Goal: Task Accomplishment & Management: Manage account settings

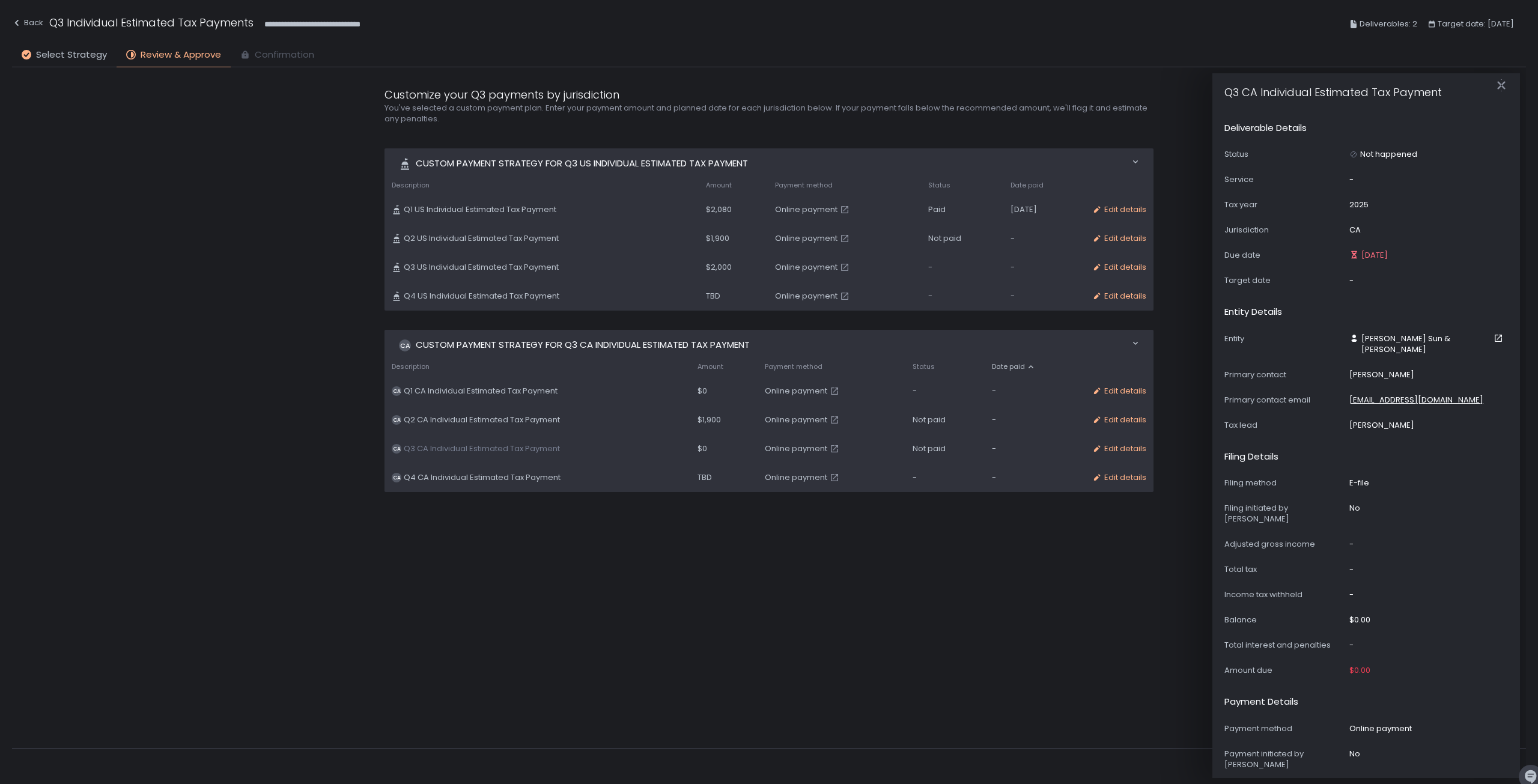
click at [706, 235] on span "$1,900" at bounding box center [718, 239] width 24 height 11
click at [1115, 231] on td "Edit details" at bounding box center [1119, 239] width 69 height 29
click at [1114, 236] on div "Edit details" at bounding box center [1119, 239] width 54 height 11
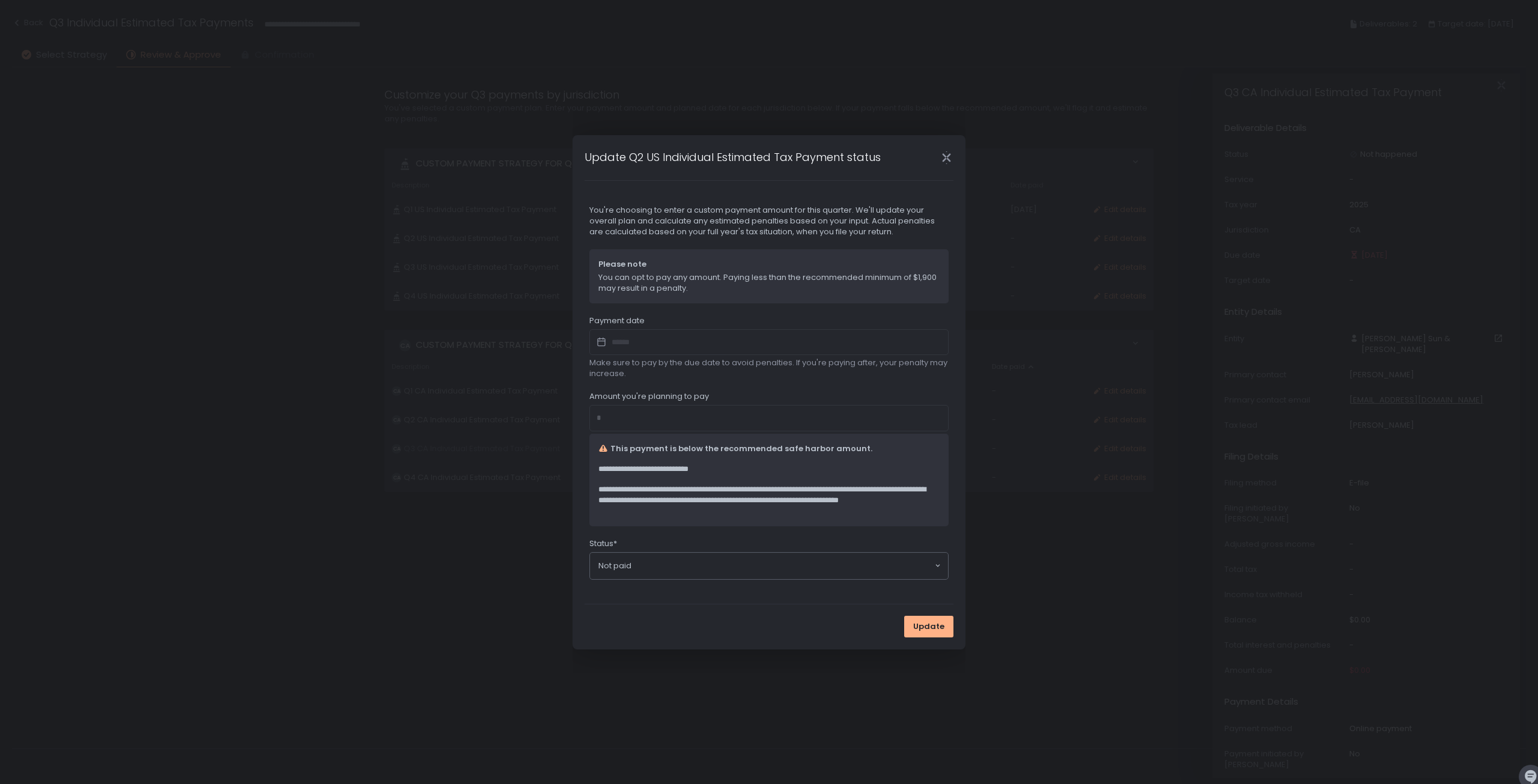
click at [636, 339] on div at bounding box center [768, 343] width 359 height 26
click at [631, 344] on div at bounding box center [768, 343] width 359 height 26
drag, startPoint x: 633, startPoint y: 424, endPoint x: 614, endPoint y: 420, distance: 19.4
click at [631, 423] on div "*" at bounding box center [768, 418] width 359 height 26
drag, startPoint x: 611, startPoint y: 420, endPoint x: 632, endPoint y: 434, distance: 25.2
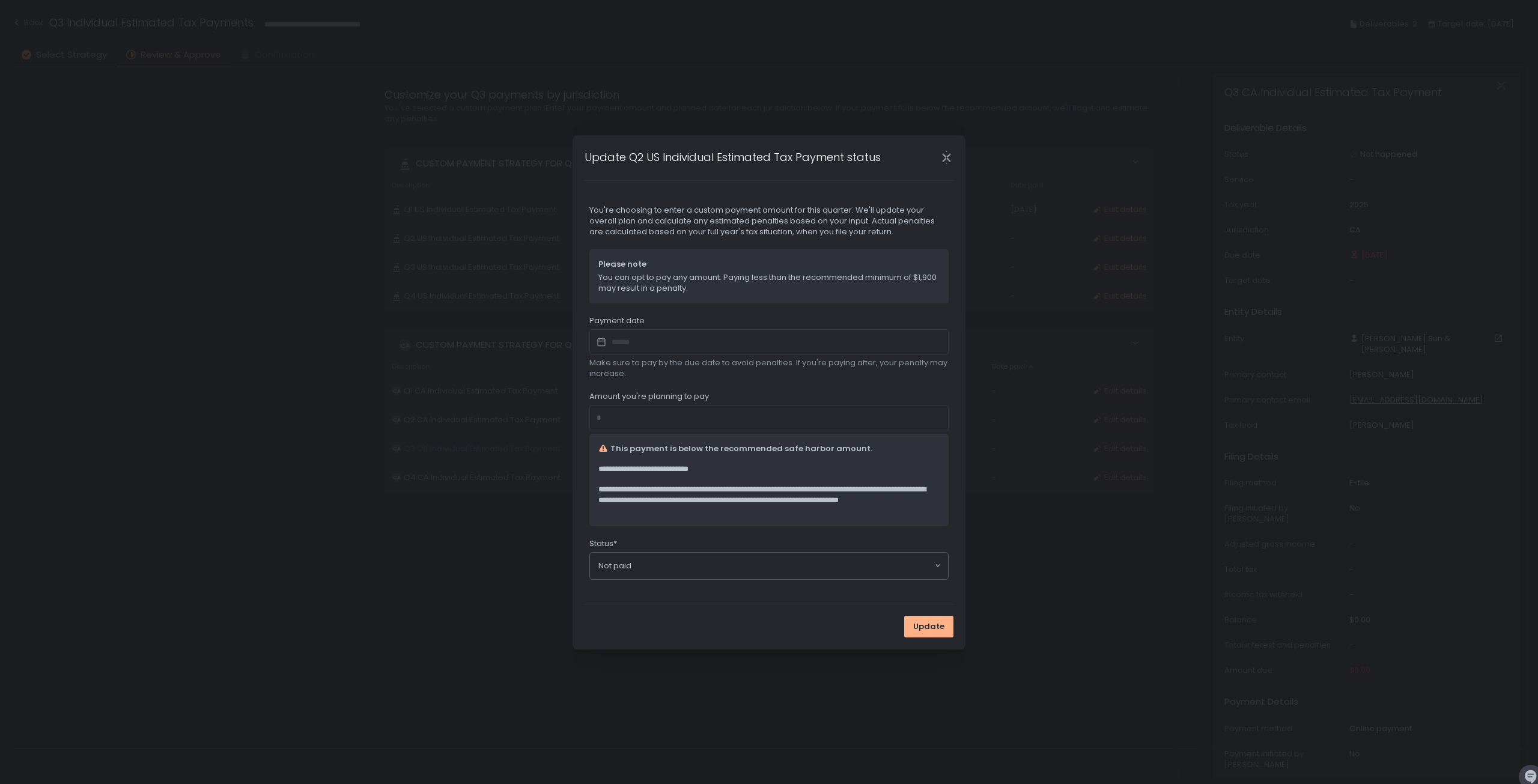
click at [628, 433] on div "**********" at bounding box center [768, 458] width 359 height 135
click at [944, 155] on icon "Close" at bounding box center [946, 158] width 9 height 16
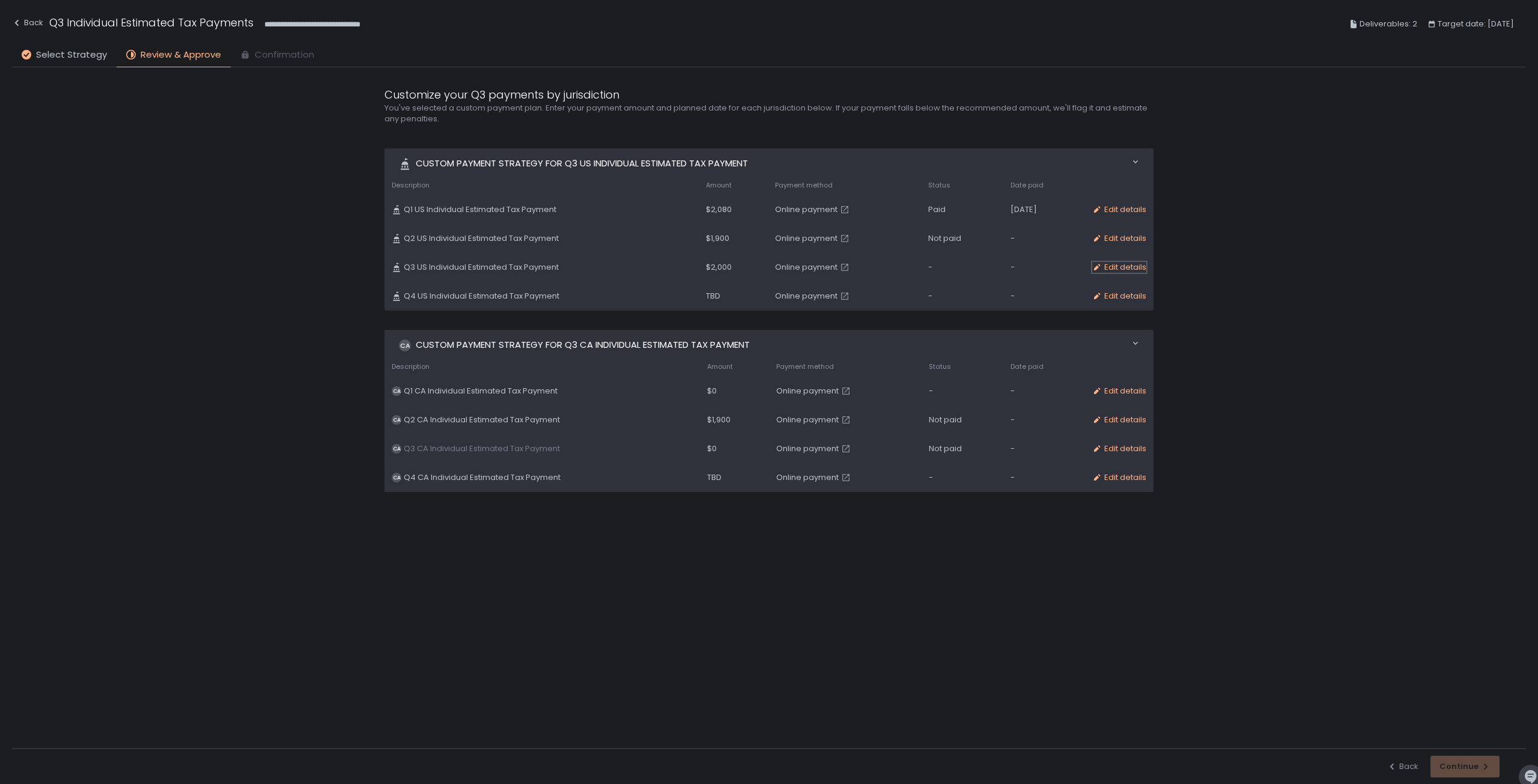
click at [1115, 265] on div "Edit details" at bounding box center [1119, 267] width 54 height 11
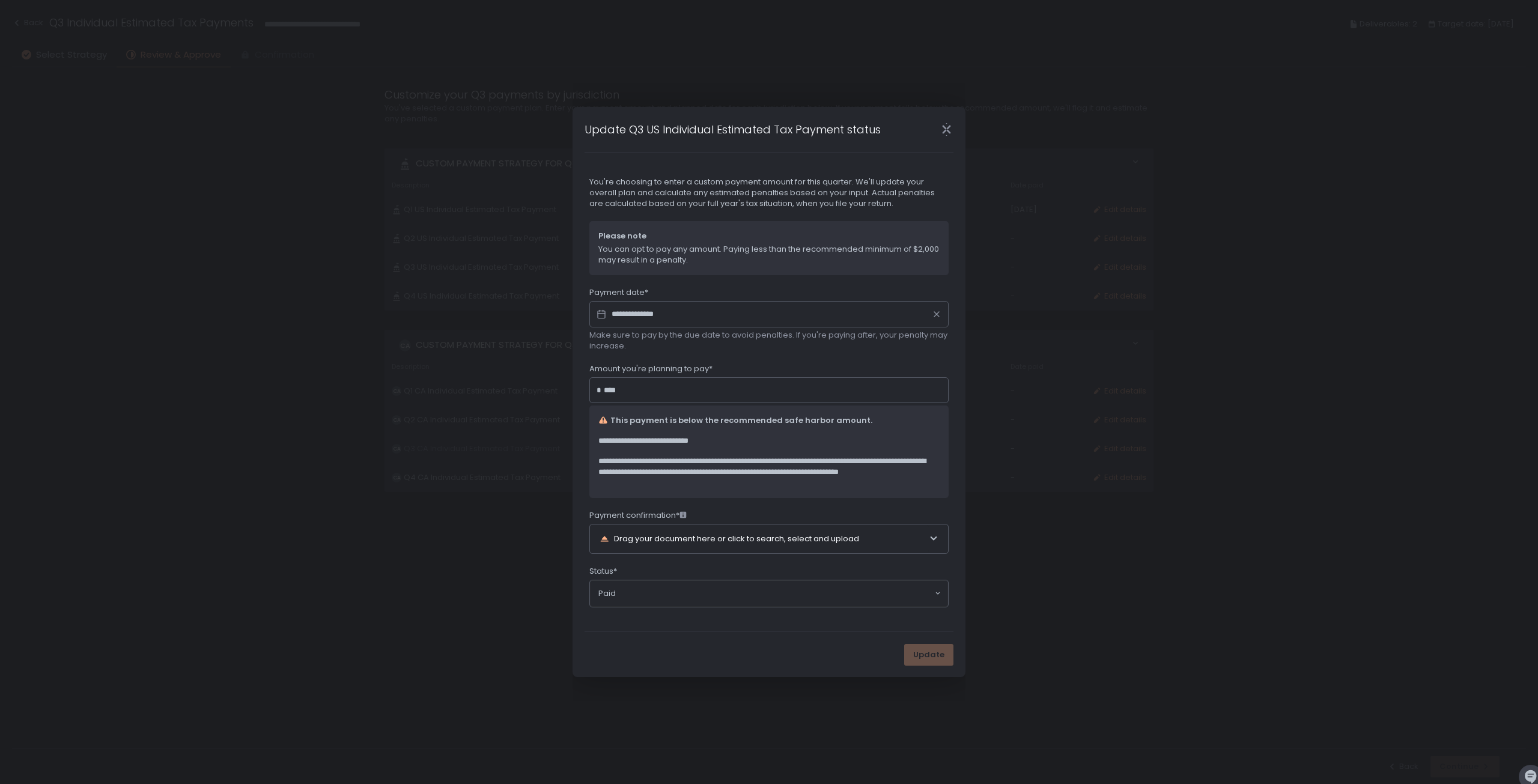
drag, startPoint x: 654, startPoint y: 387, endPoint x: 503, endPoint y: 381, distance: 151.1
click at [503, 381] on div "**********" at bounding box center [769, 392] width 1538 height 784
click at [1148, 294] on div "**********" at bounding box center [769, 392] width 1538 height 784
click at [766, 543] on div "Drag your document here or click to search, select and upload" at bounding box center [764, 539] width 330 height 29
type input "********"
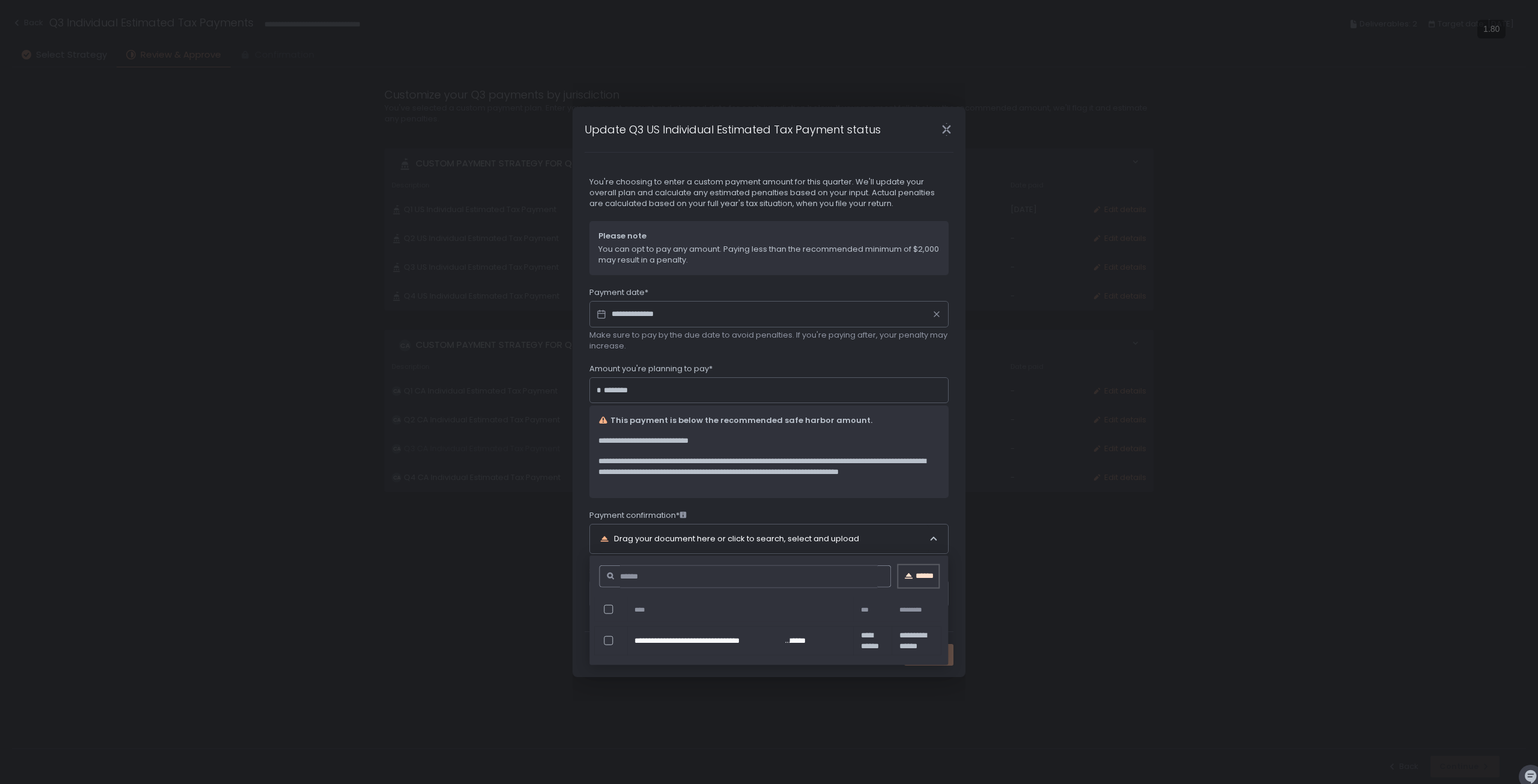
click at [919, 575] on div "******" at bounding box center [919, 576] width 41 height 11
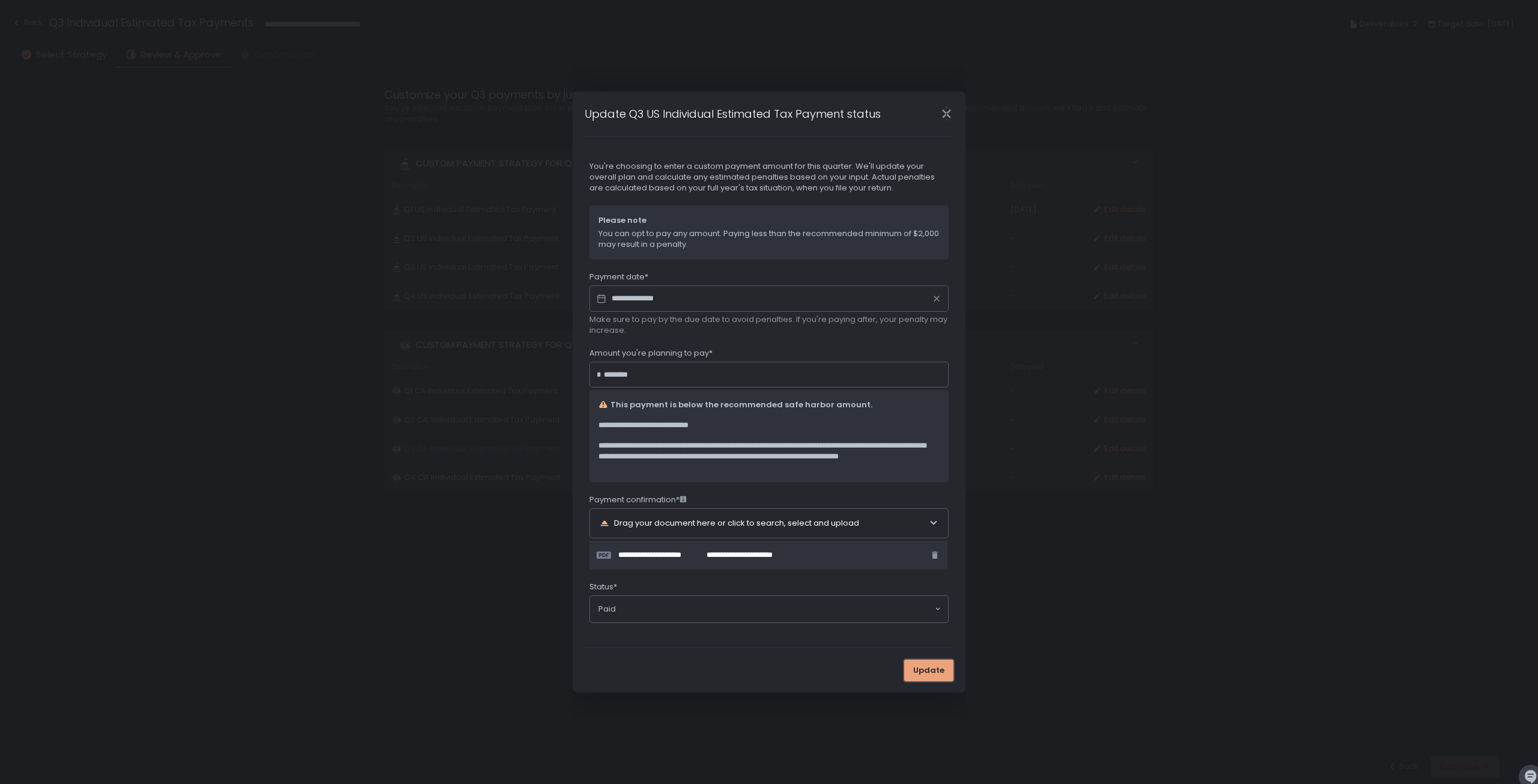
click at [930, 669] on span "Update" at bounding box center [929, 670] width 31 height 11
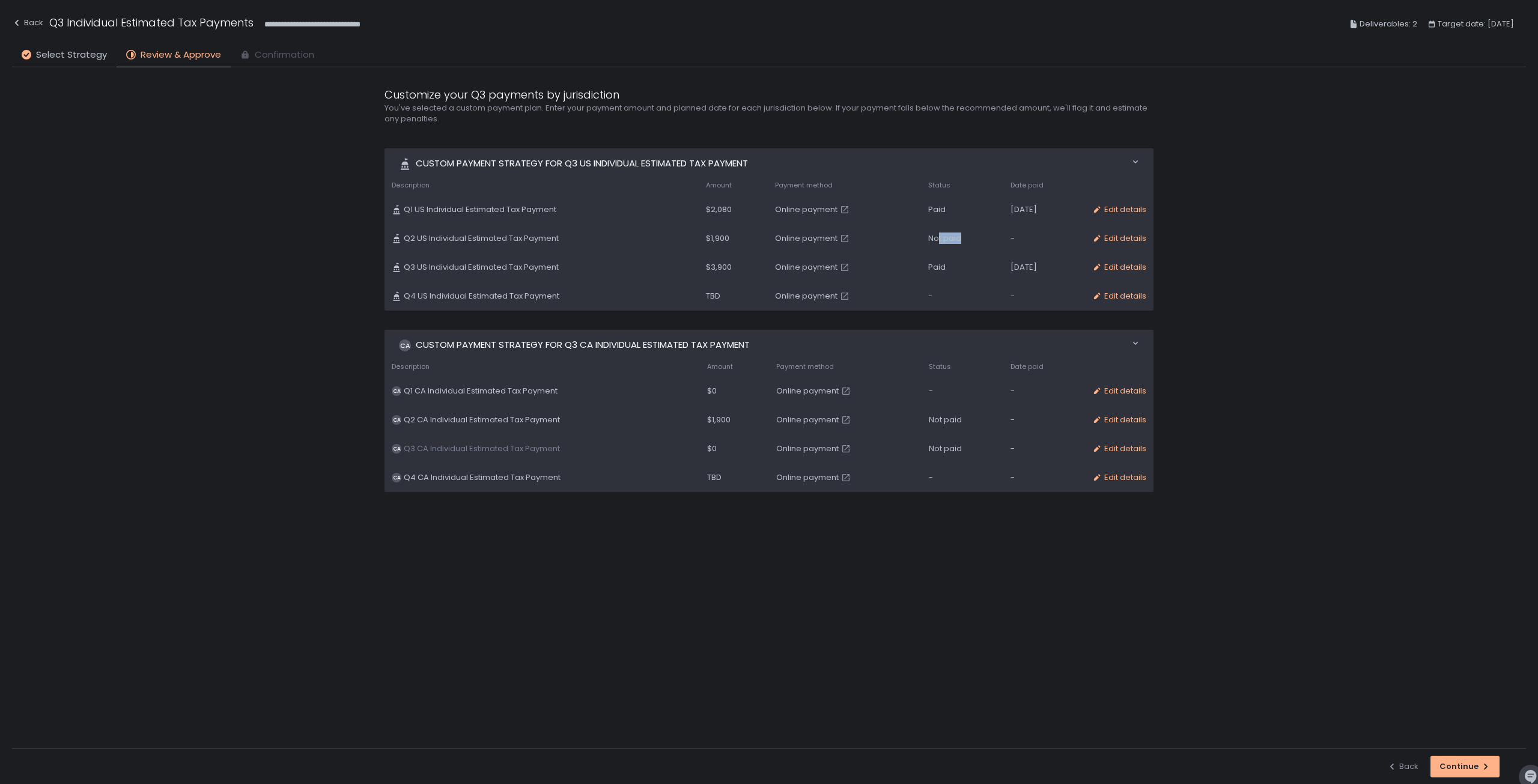
drag, startPoint x: 912, startPoint y: 237, endPoint x: 1023, endPoint y: 243, distance: 111.2
click at [981, 243] on tr "Q2 US Individual Estimated Tax Payment $1,900 Online payment Not paid - Edit de…" at bounding box center [769, 239] width 769 height 29
click at [1114, 241] on div "Edit details" at bounding box center [1119, 239] width 54 height 11
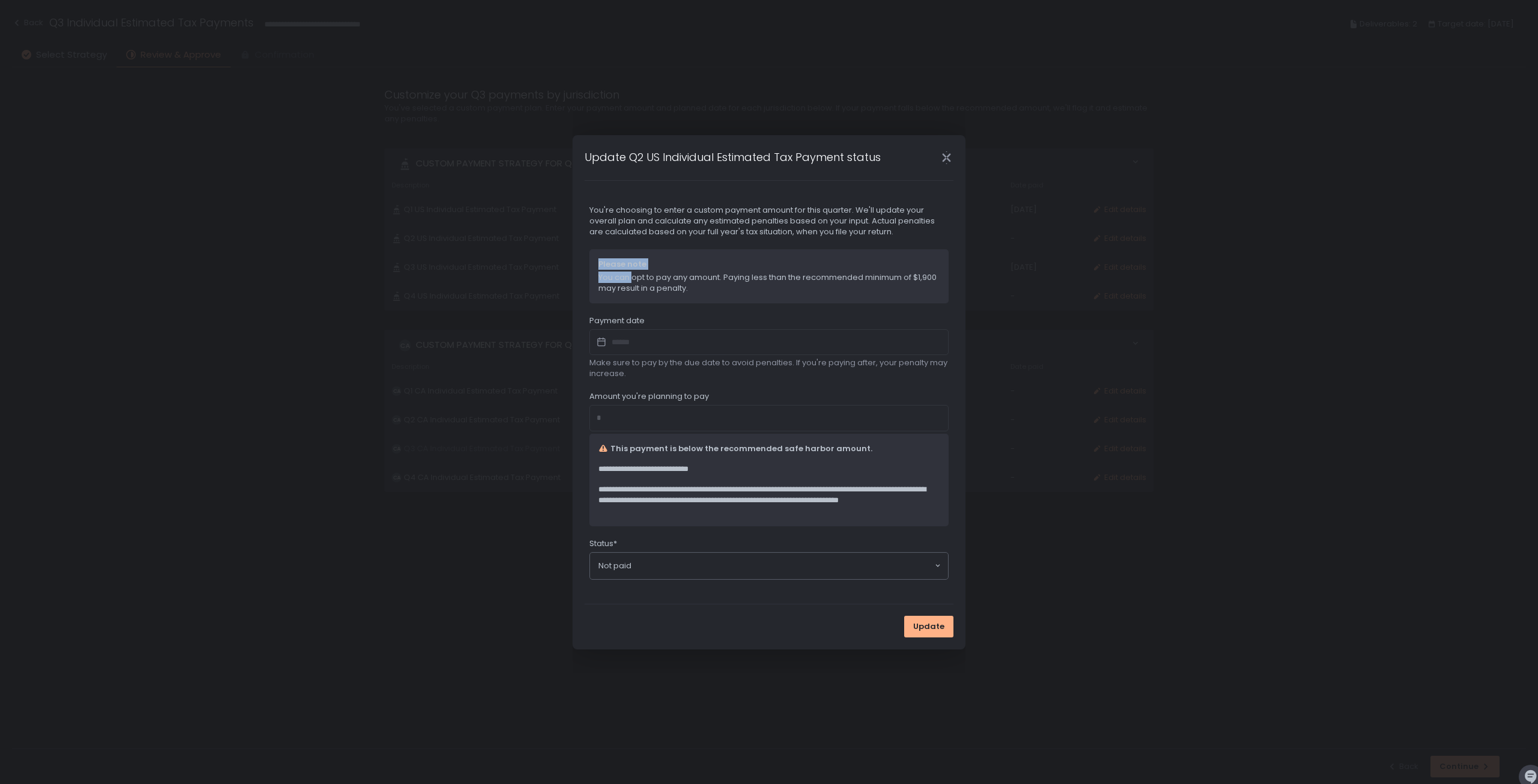
drag, startPoint x: 633, startPoint y: 275, endPoint x: 573, endPoint y: 265, distance: 60.8
click at [573, 265] on div "**********" at bounding box center [769, 392] width 393 height 515
click at [950, 157] on icon "Close" at bounding box center [946, 158] width 12 height 12
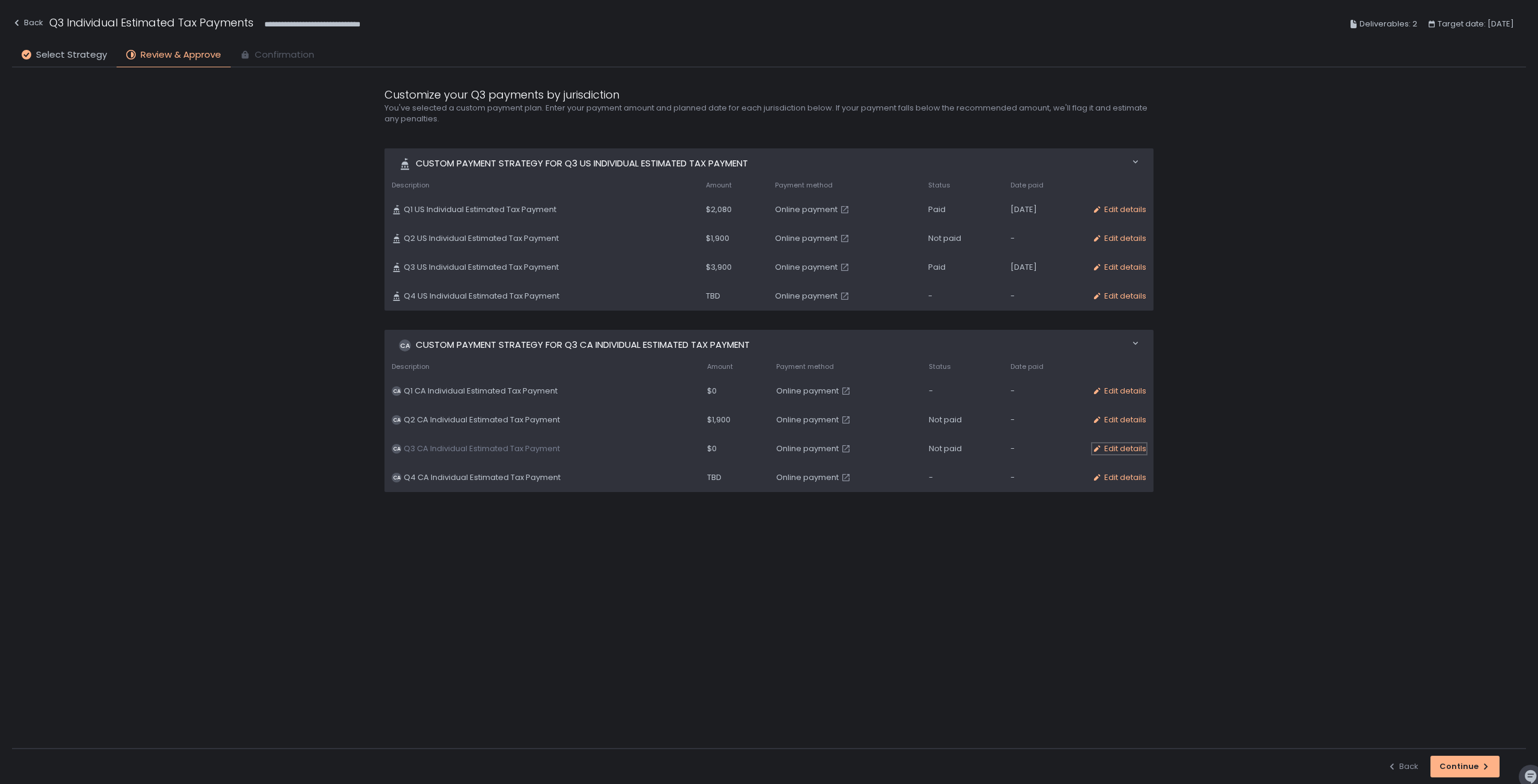
click at [1115, 449] on div "Edit details" at bounding box center [1119, 449] width 54 height 11
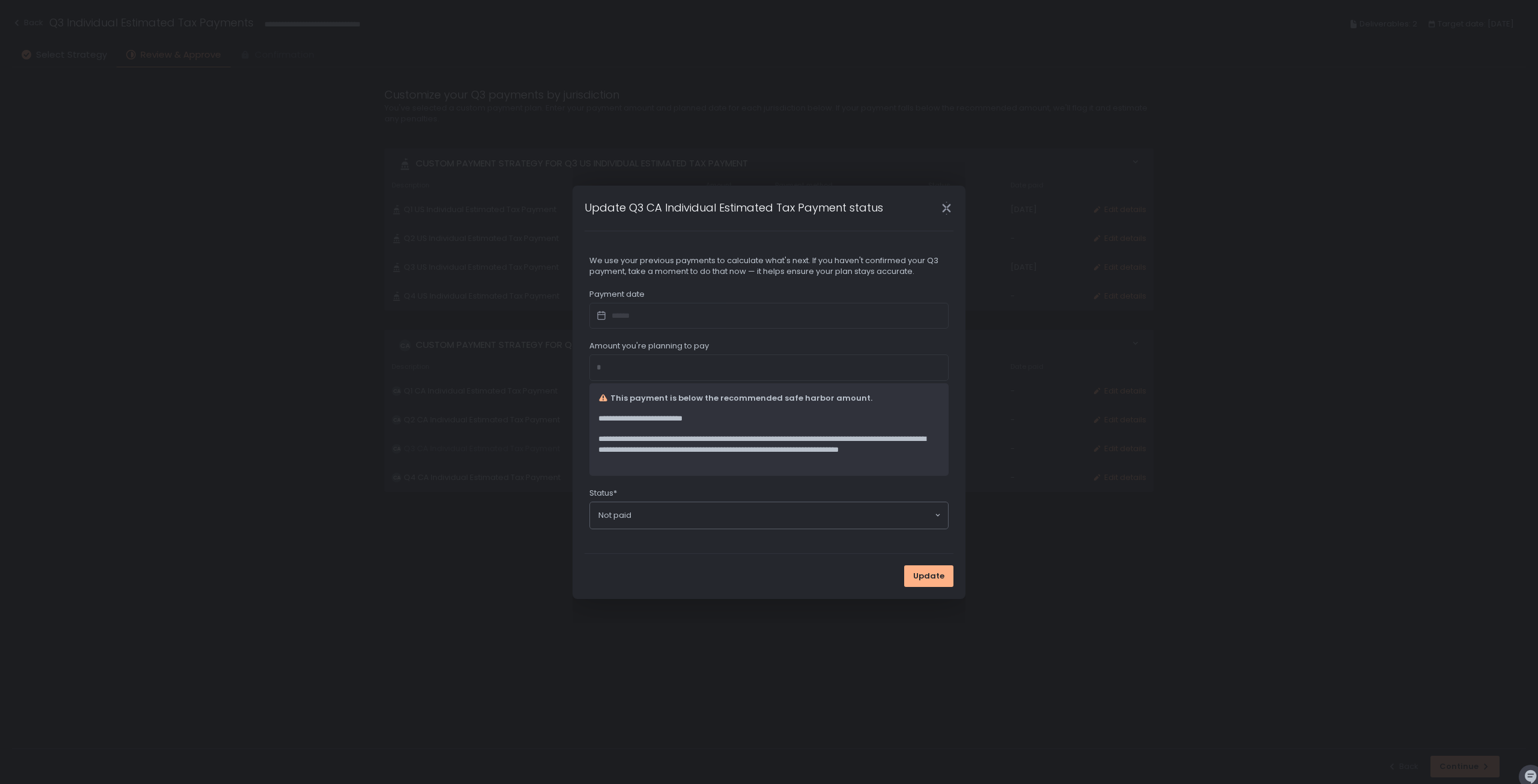
click at [636, 308] on div at bounding box center [768, 316] width 359 height 26
click at [602, 315] on icon at bounding box center [601, 316] width 24 height 17
click at [600, 316] on icon at bounding box center [601, 316] width 24 height 17
drag, startPoint x: 600, startPoint y: 316, endPoint x: 620, endPoint y: 316, distance: 20.0
click at [602, 316] on icon at bounding box center [601, 316] width 24 height 17
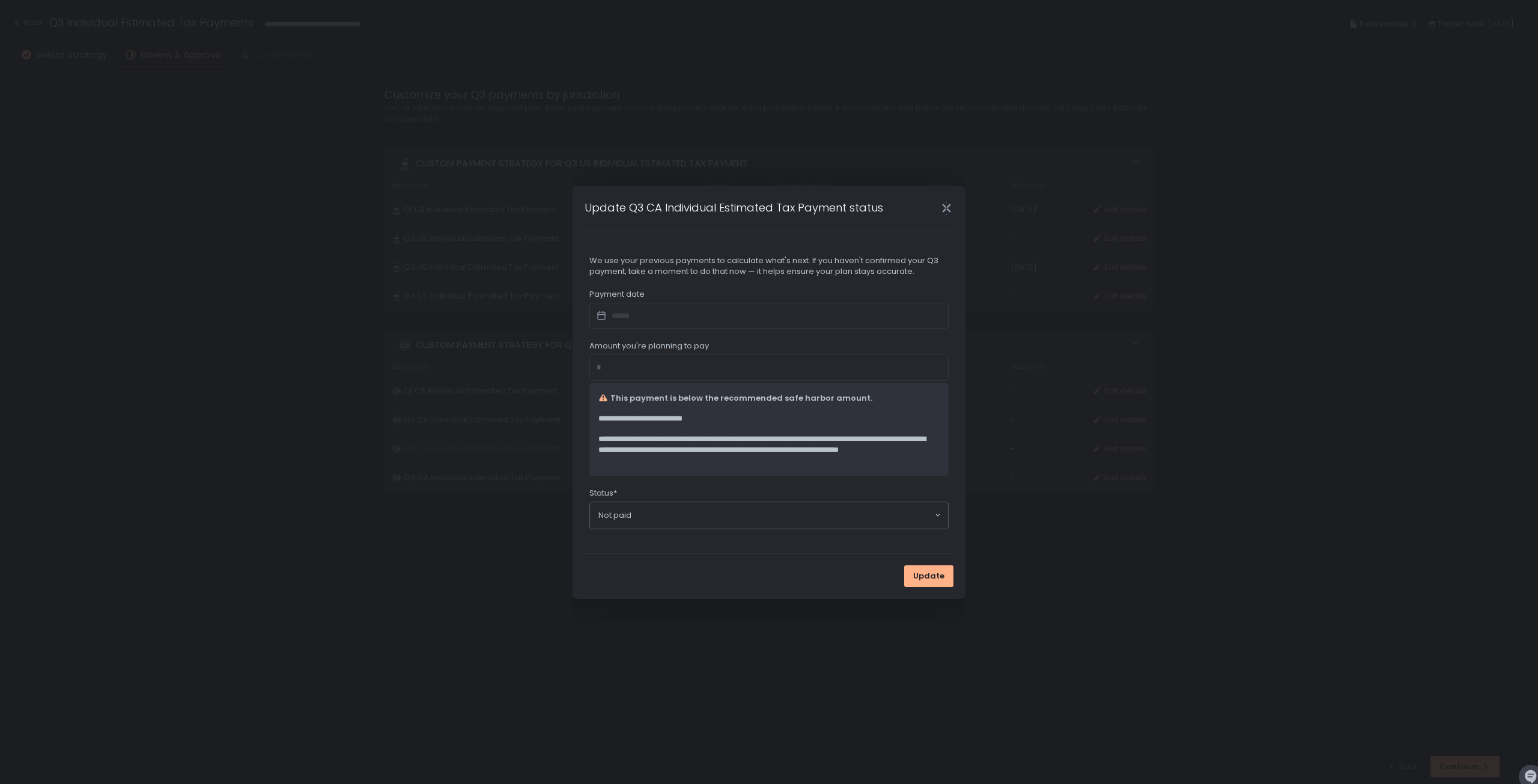
click at [620, 316] on div at bounding box center [768, 316] width 359 height 26
click at [649, 316] on div at bounding box center [768, 316] width 359 height 26
drag, startPoint x: 649, startPoint y: 316, endPoint x: 617, endPoint y: 313, distance: 32.1
click at [623, 313] on div at bounding box center [768, 316] width 359 height 26
drag, startPoint x: 616, startPoint y: 313, endPoint x: 596, endPoint y: 313, distance: 20.0
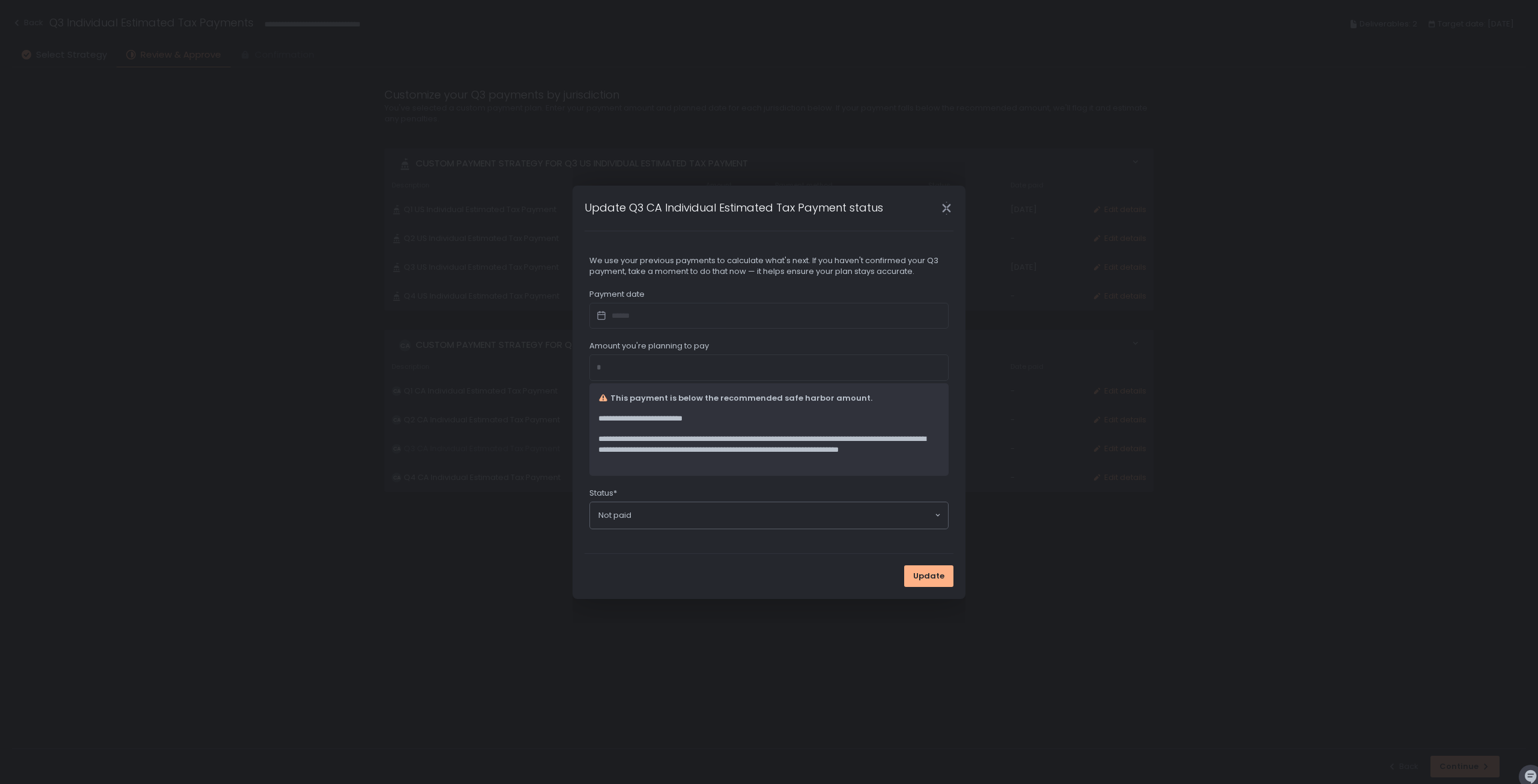
click at [596, 313] on div at bounding box center [768, 316] width 359 height 26
drag, startPoint x: 596, startPoint y: 313, endPoint x: 603, endPoint y: 313, distance: 7.0
click at [598, 313] on icon at bounding box center [601, 316] width 24 height 17
click at [603, 313] on icon at bounding box center [603, 313] width 1 height 3
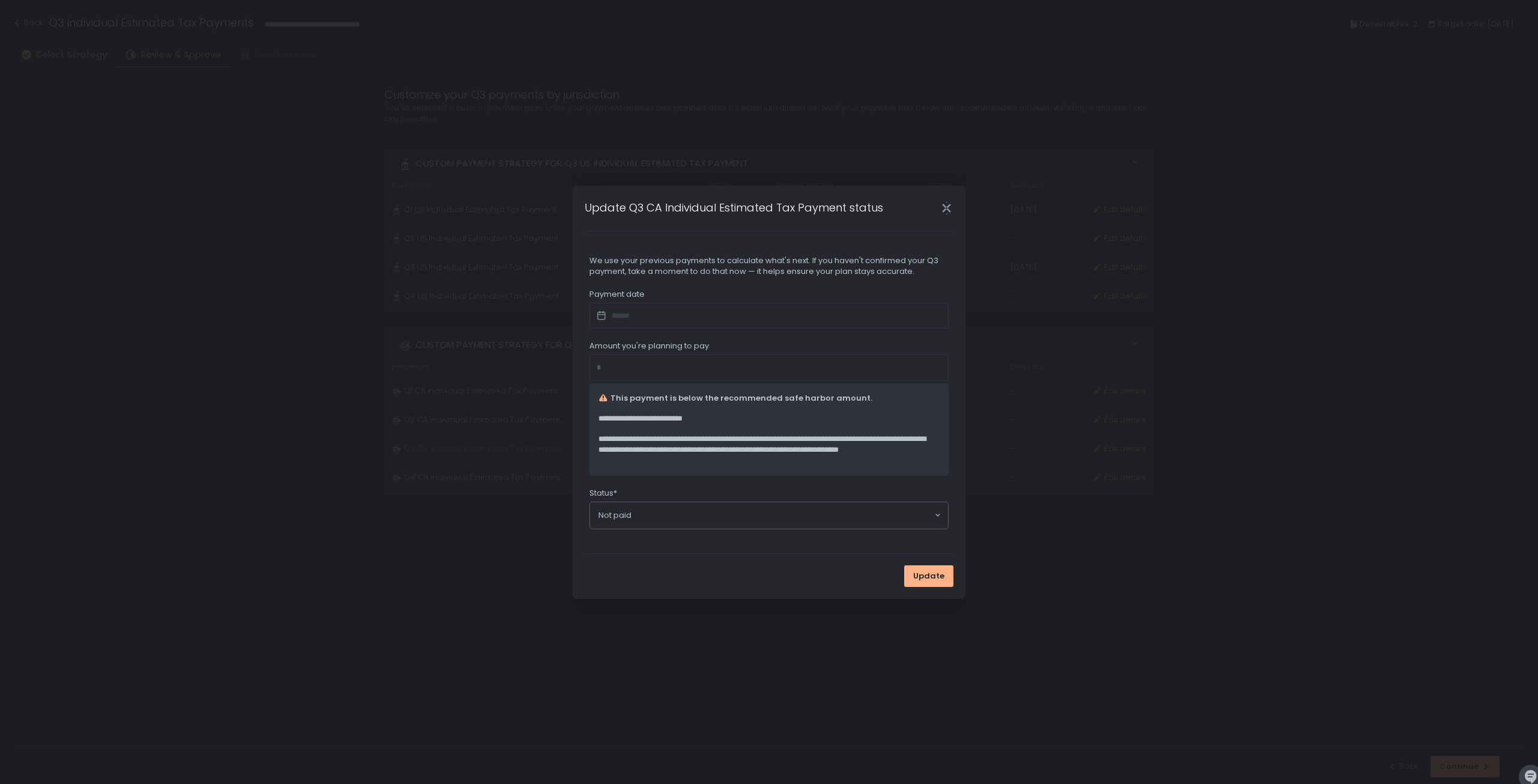
click at [626, 313] on div at bounding box center [768, 316] width 359 height 26
drag, startPoint x: 698, startPoint y: 307, endPoint x: 897, endPoint y: 255, distance: 205.7
click at [710, 304] on div at bounding box center [768, 316] width 359 height 26
click at [945, 208] on icon "Close" at bounding box center [946, 208] width 9 height 16
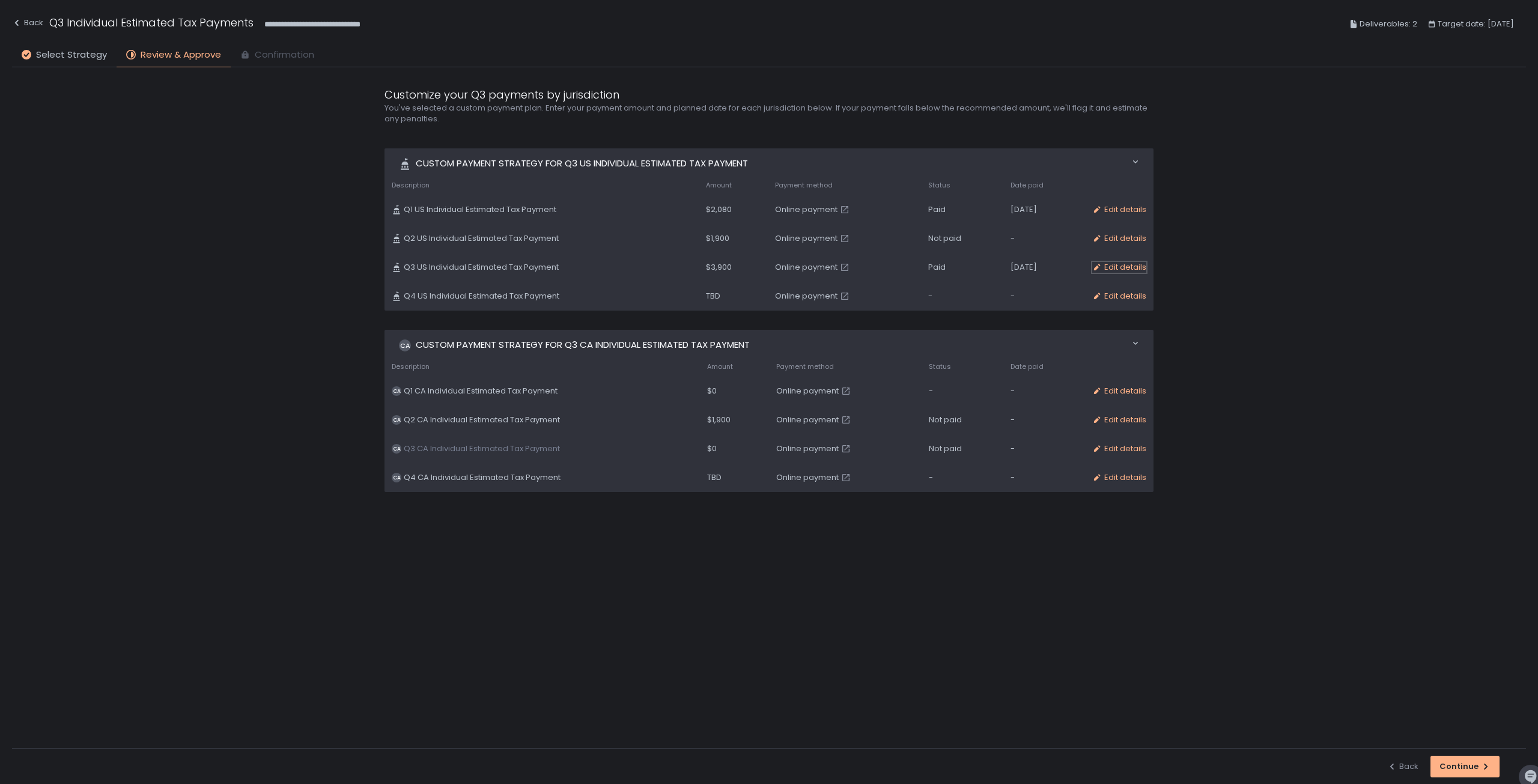
click at [1116, 264] on div "Edit details" at bounding box center [1119, 267] width 54 height 11
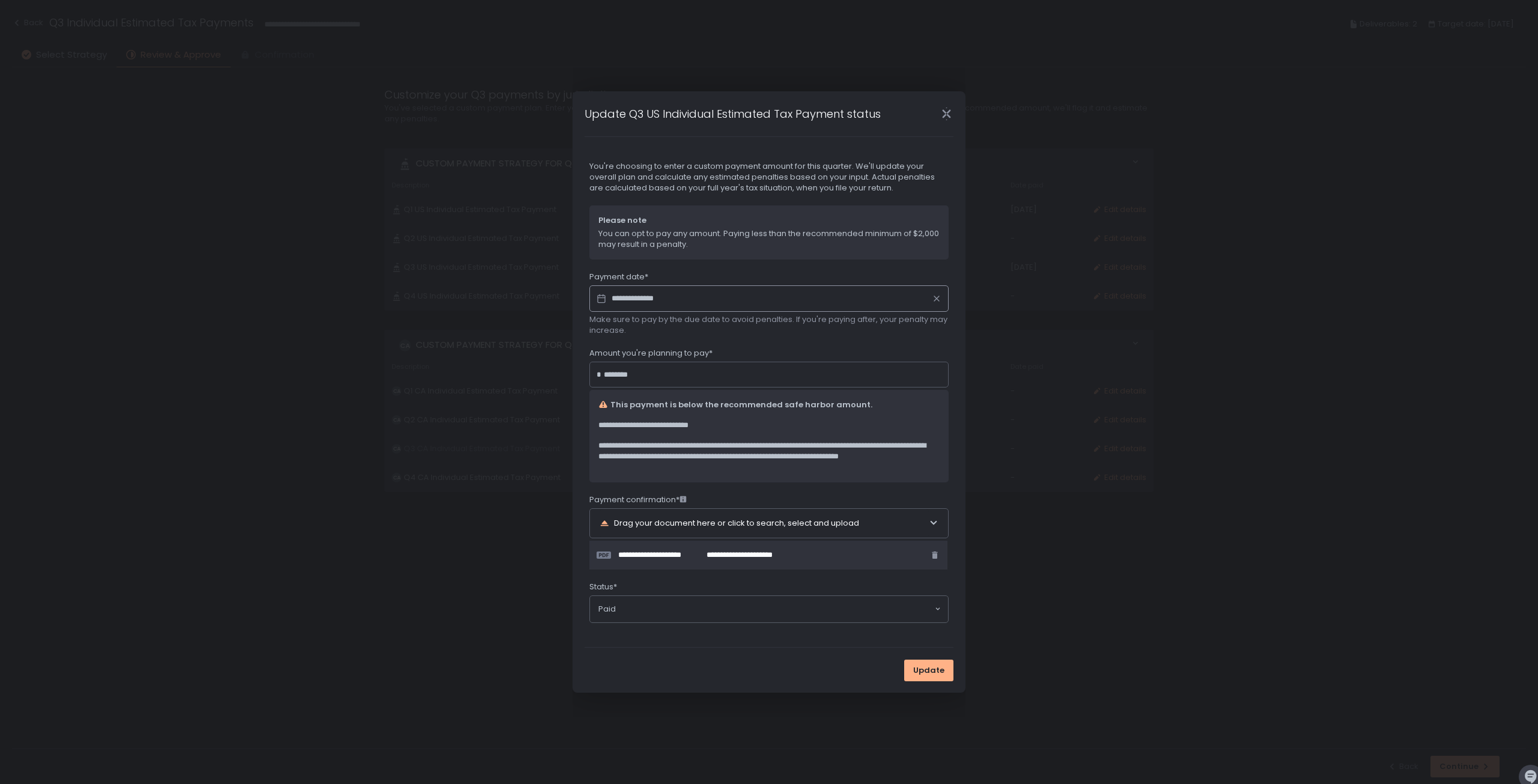
click at [948, 112] on icon "Close" at bounding box center [946, 113] width 12 height 12
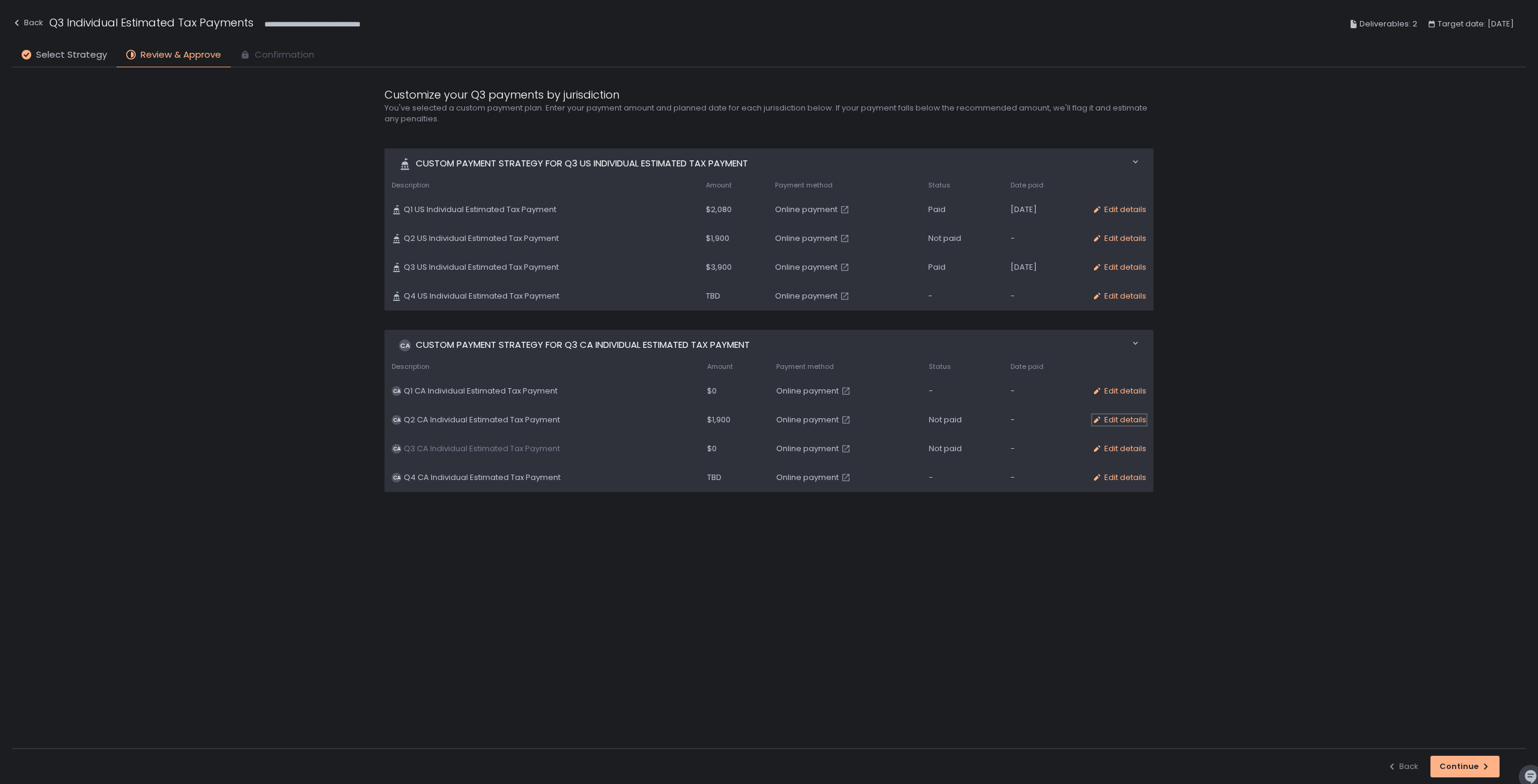
click at [1124, 418] on div "Edit details" at bounding box center [1119, 420] width 54 height 11
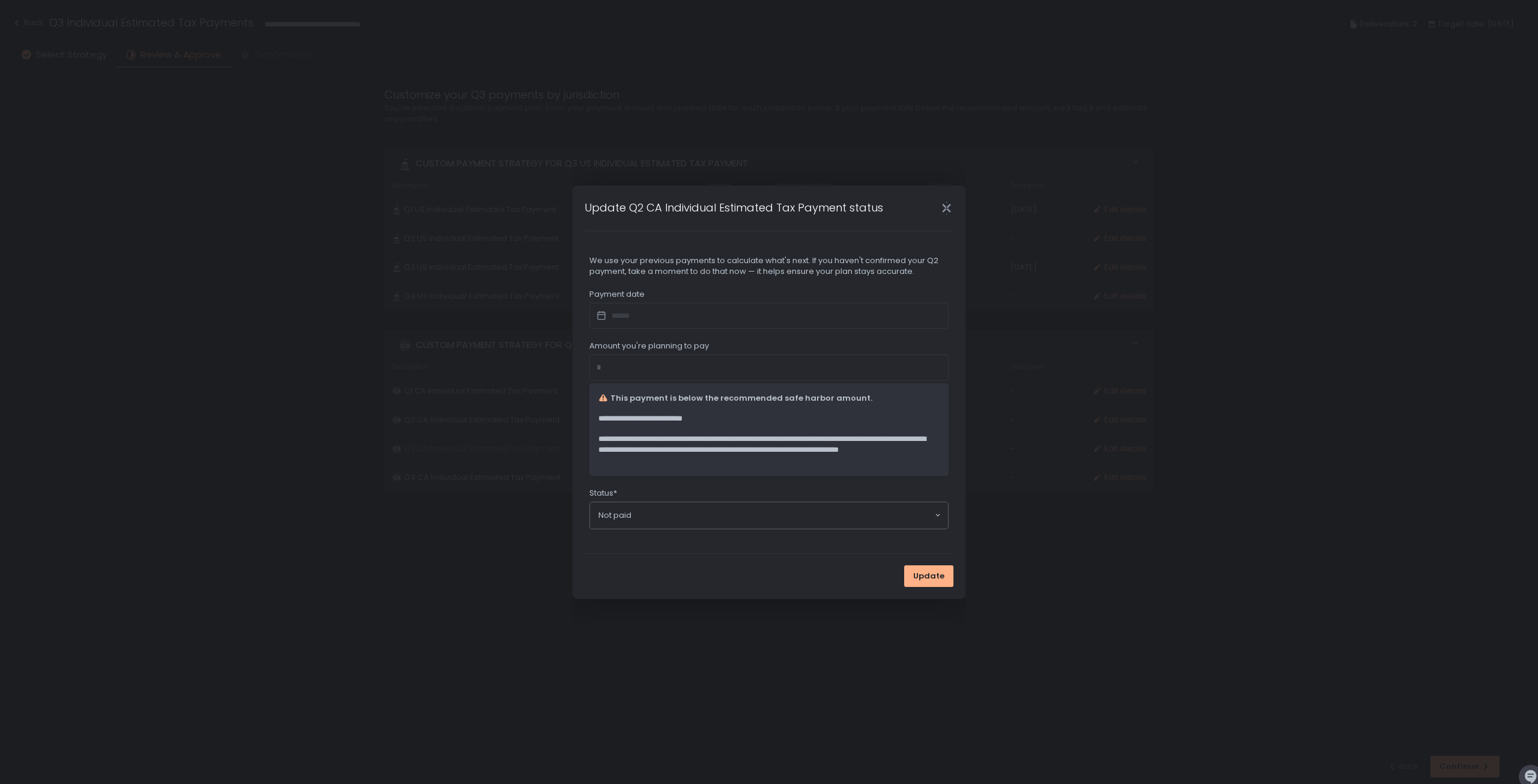
click at [620, 309] on div at bounding box center [768, 316] width 359 height 26
click at [608, 313] on icon at bounding box center [601, 316] width 24 height 17
click at [621, 315] on div at bounding box center [768, 316] width 359 height 26
click at [650, 326] on div at bounding box center [768, 316] width 359 height 26
drag, startPoint x: 662, startPoint y: 319, endPoint x: 749, endPoint y: 294, distance: 90.5
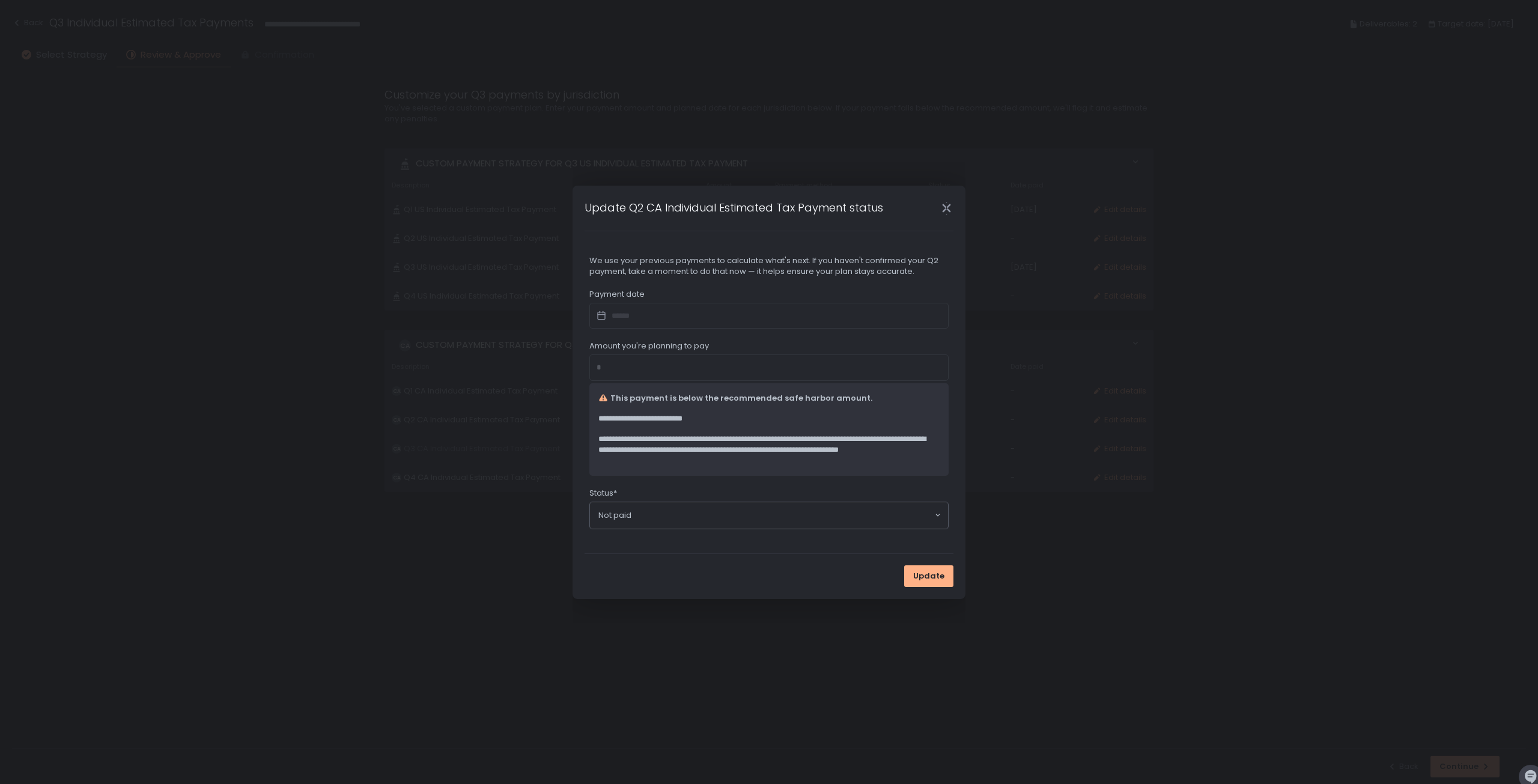
click at [684, 312] on div at bounding box center [768, 316] width 359 height 26
drag, startPoint x: 686, startPoint y: 386, endPoint x: 651, endPoint y: 391, distance: 35.4
click at [655, 391] on div "**********" at bounding box center [768, 430] width 359 height 93
click at [623, 370] on div "*" at bounding box center [768, 367] width 359 height 26
click at [623, 357] on div "*" at bounding box center [768, 367] width 359 height 26
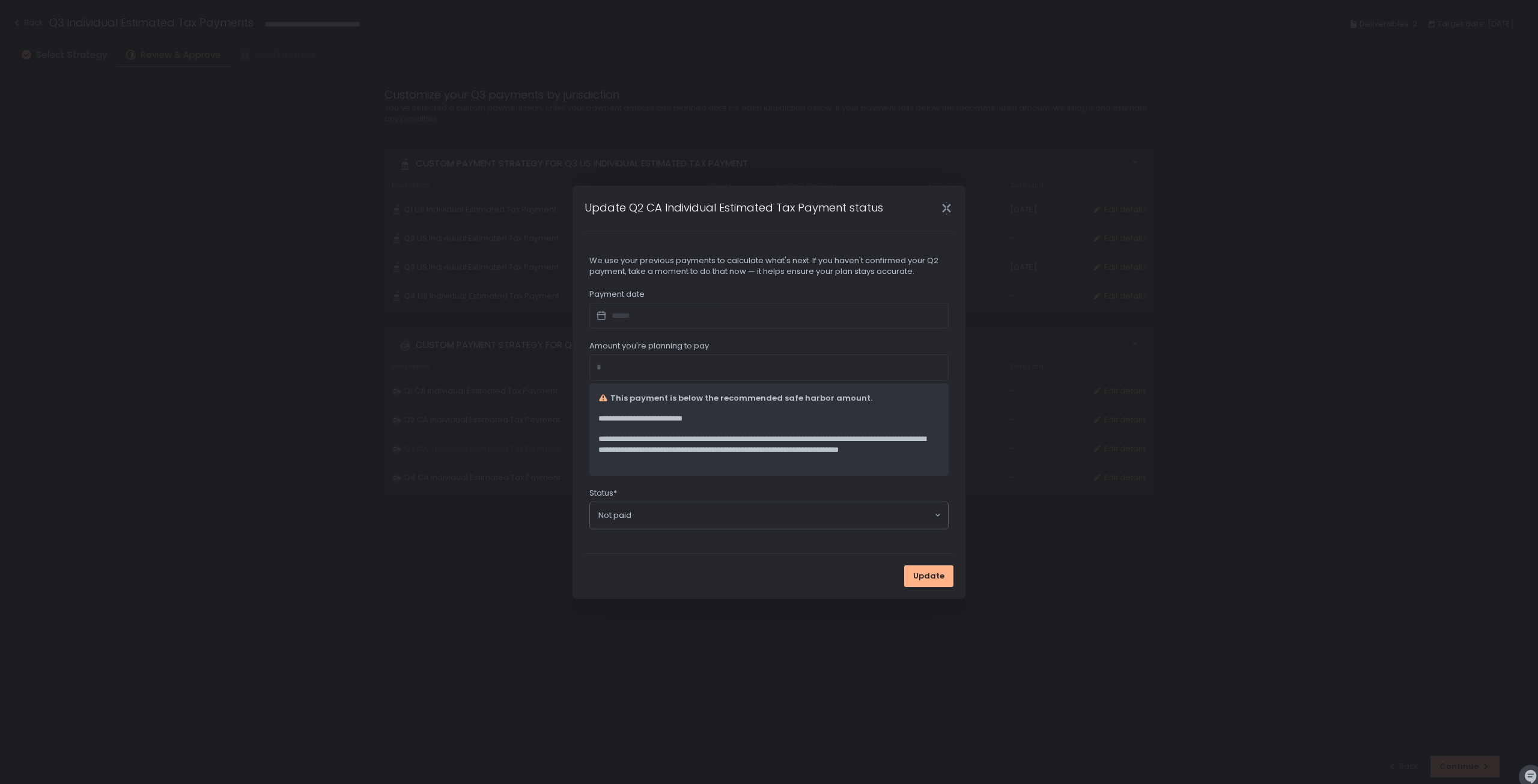
drag, startPoint x: 634, startPoint y: 369, endPoint x: 619, endPoint y: 368, distance: 15.0
click at [625, 369] on div "*" at bounding box center [768, 367] width 359 height 26
drag, startPoint x: 609, startPoint y: 366, endPoint x: 596, endPoint y: 366, distance: 13.0
click at [597, 366] on div "*" at bounding box center [768, 367] width 359 height 26
drag, startPoint x: 596, startPoint y: 366, endPoint x: 637, endPoint y: 364, distance: 41.0
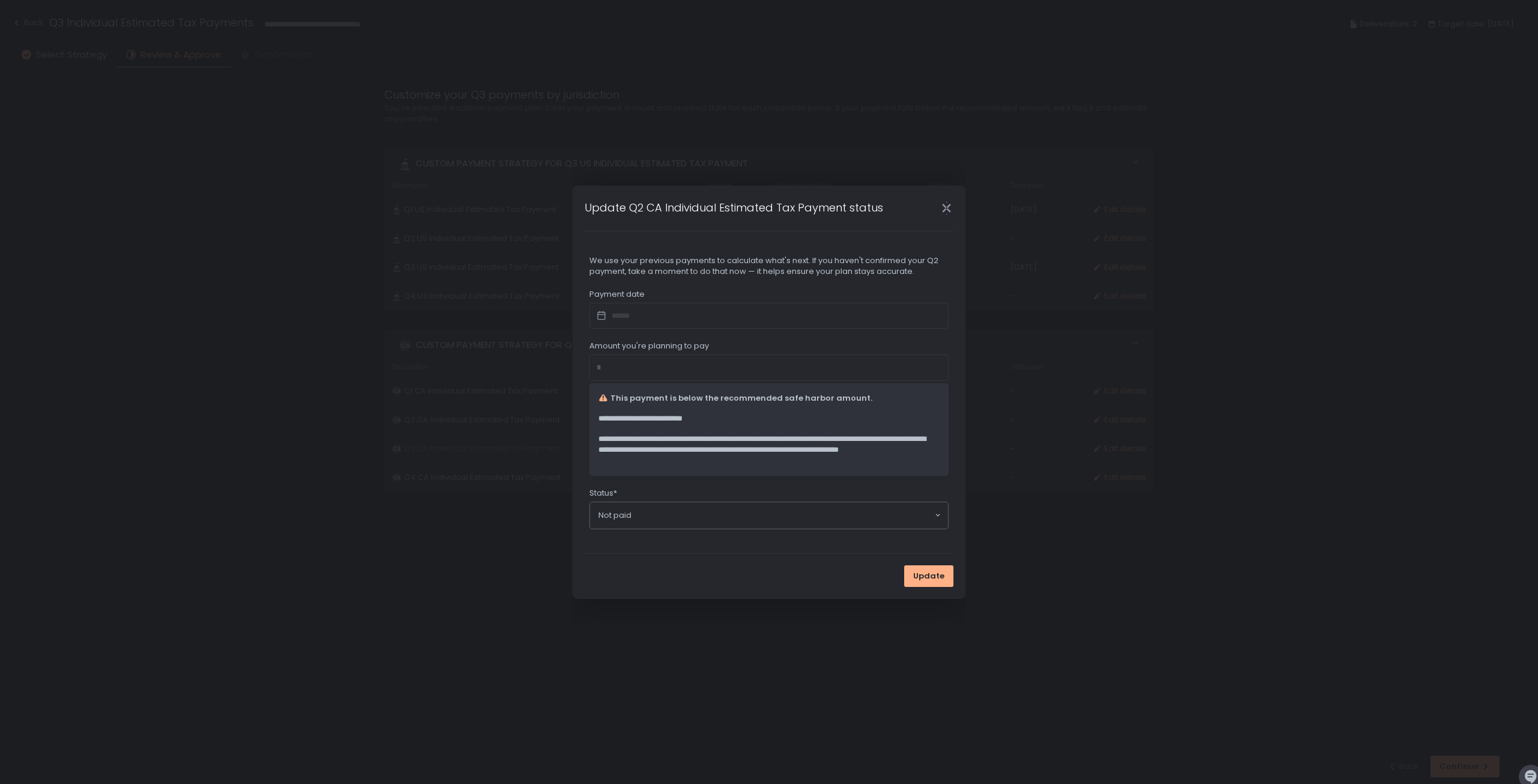
click at [617, 366] on div "*" at bounding box center [768, 367] width 359 height 26
click at [742, 344] on div "Amount you're planning to pay *" at bounding box center [768, 361] width 359 height 41
click at [947, 205] on icon "Close" at bounding box center [946, 208] width 12 height 12
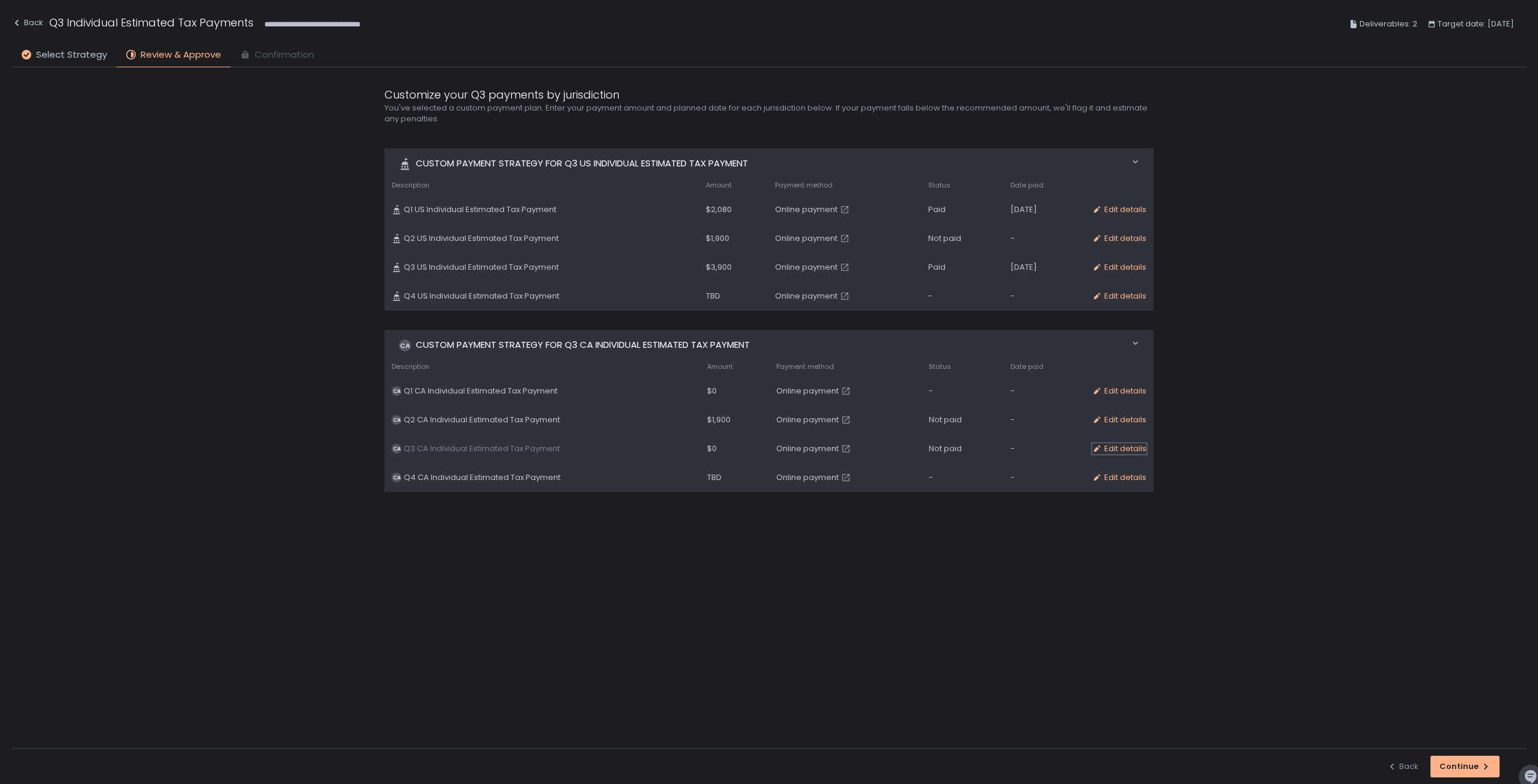
click at [1126, 447] on div "Edit details" at bounding box center [1119, 449] width 54 height 11
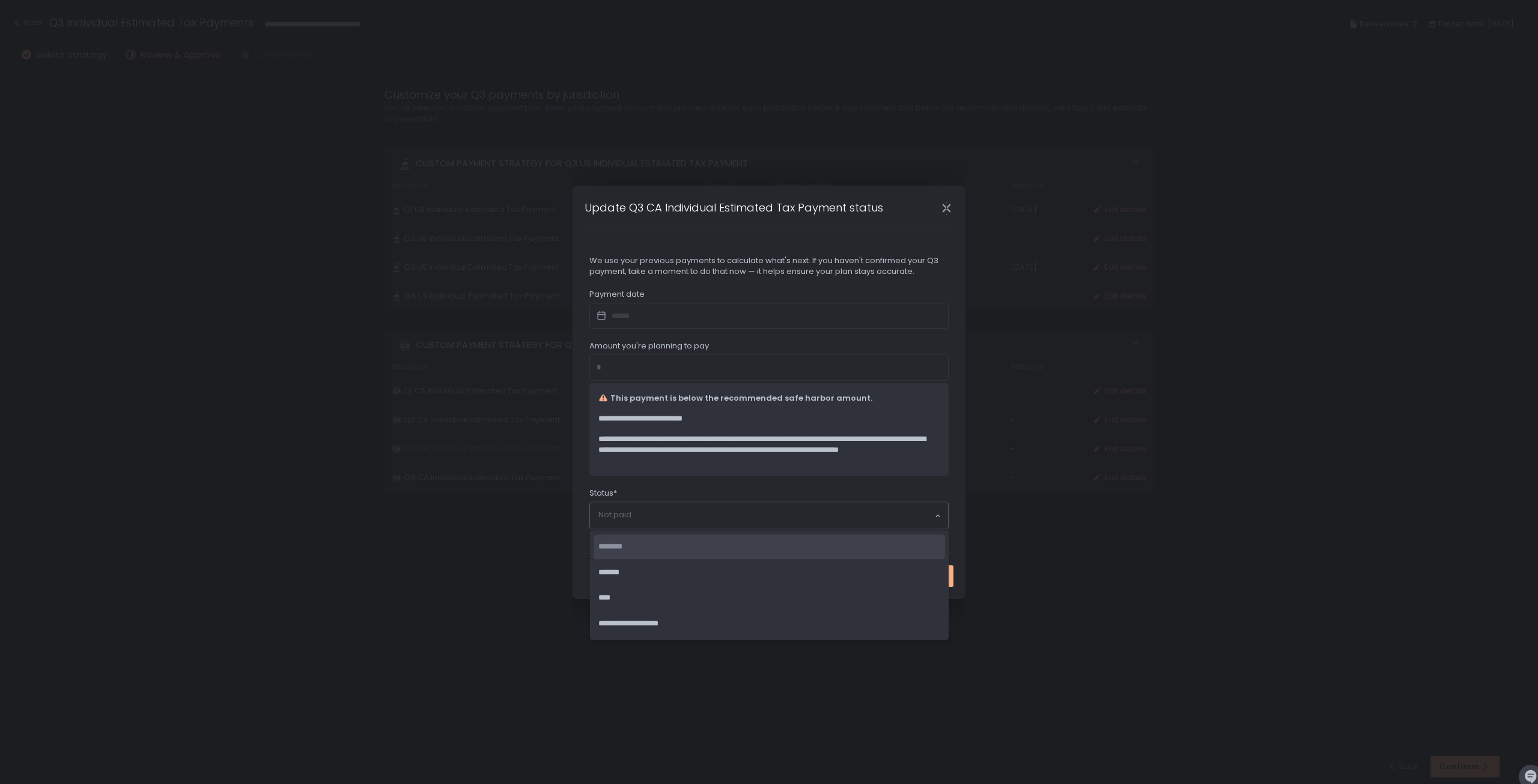
click at [633, 522] on div "Not paid Loading..." at bounding box center [769, 515] width 358 height 26
click at [664, 608] on li "****" at bounding box center [770, 598] width 352 height 25
type input "**********"
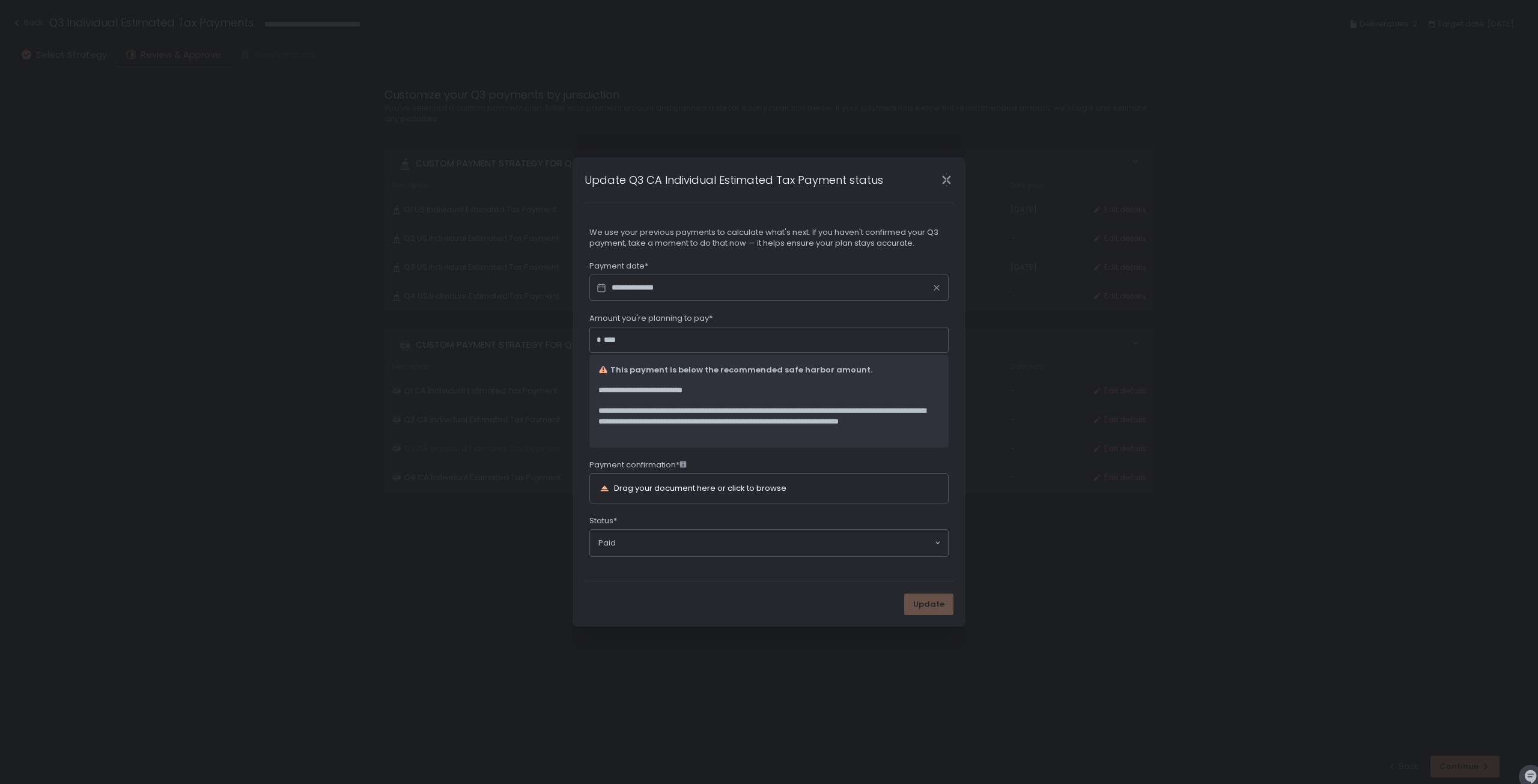
type input "*"
click at [658, 338] on input "*" at bounding box center [772, 340] width 338 height 12
drag, startPoint x: 658, startPoint y: 339, endPoint x: 539, endPoint y: 337, distance: 119.0
click at [541, 341] on div "**********" at bounding box center [769, 392] width 1538 height 784
click at [696, 337] on input "*" at bounding box center [772, 340] width 338 height 12
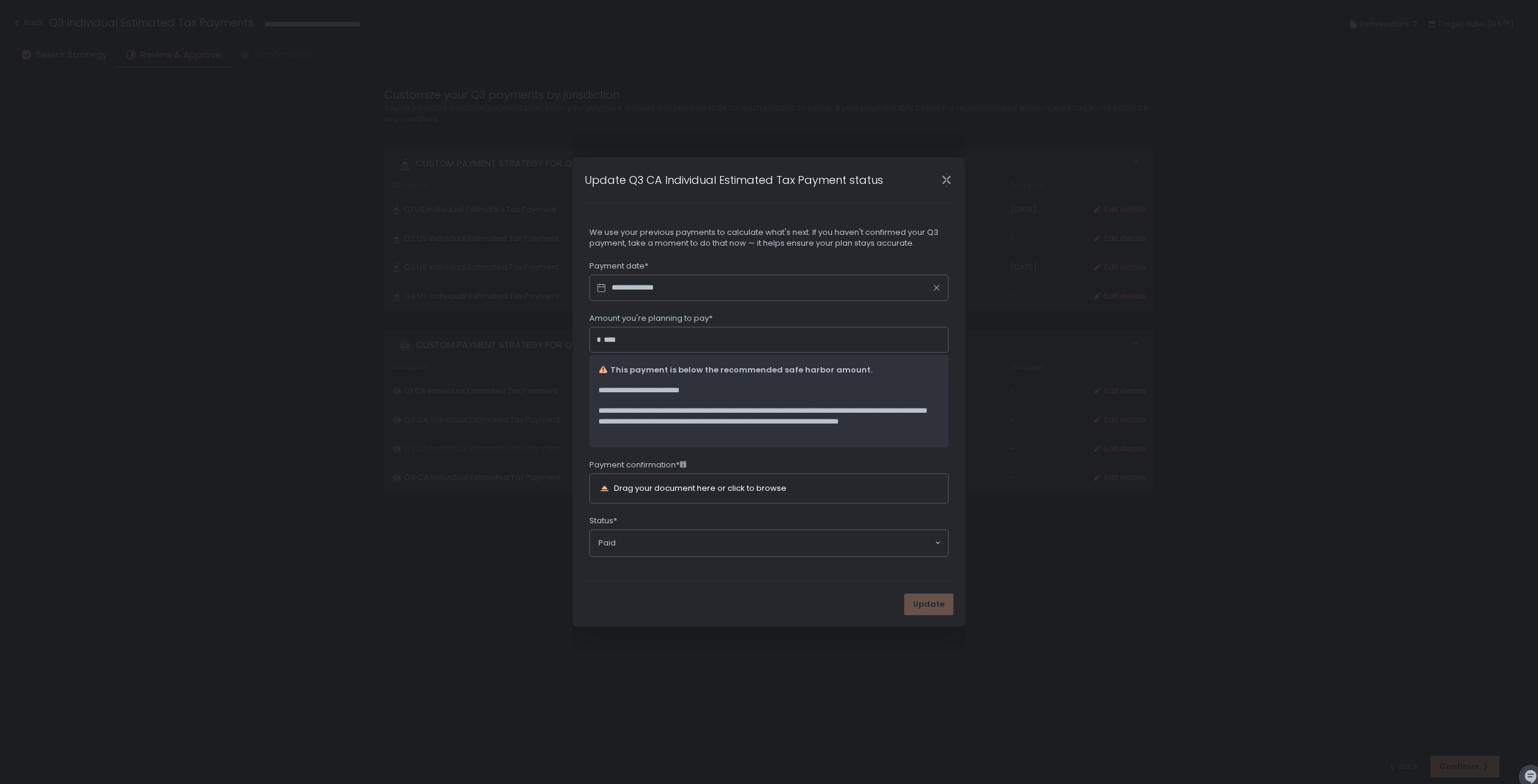
click at [674, 592] on div "Update" at bounding box center [769, 604] width 393 height 45
click at [660, 488] on div "Drag your document here or click to browse" at bounding box center [700, 488] width 173 height 8
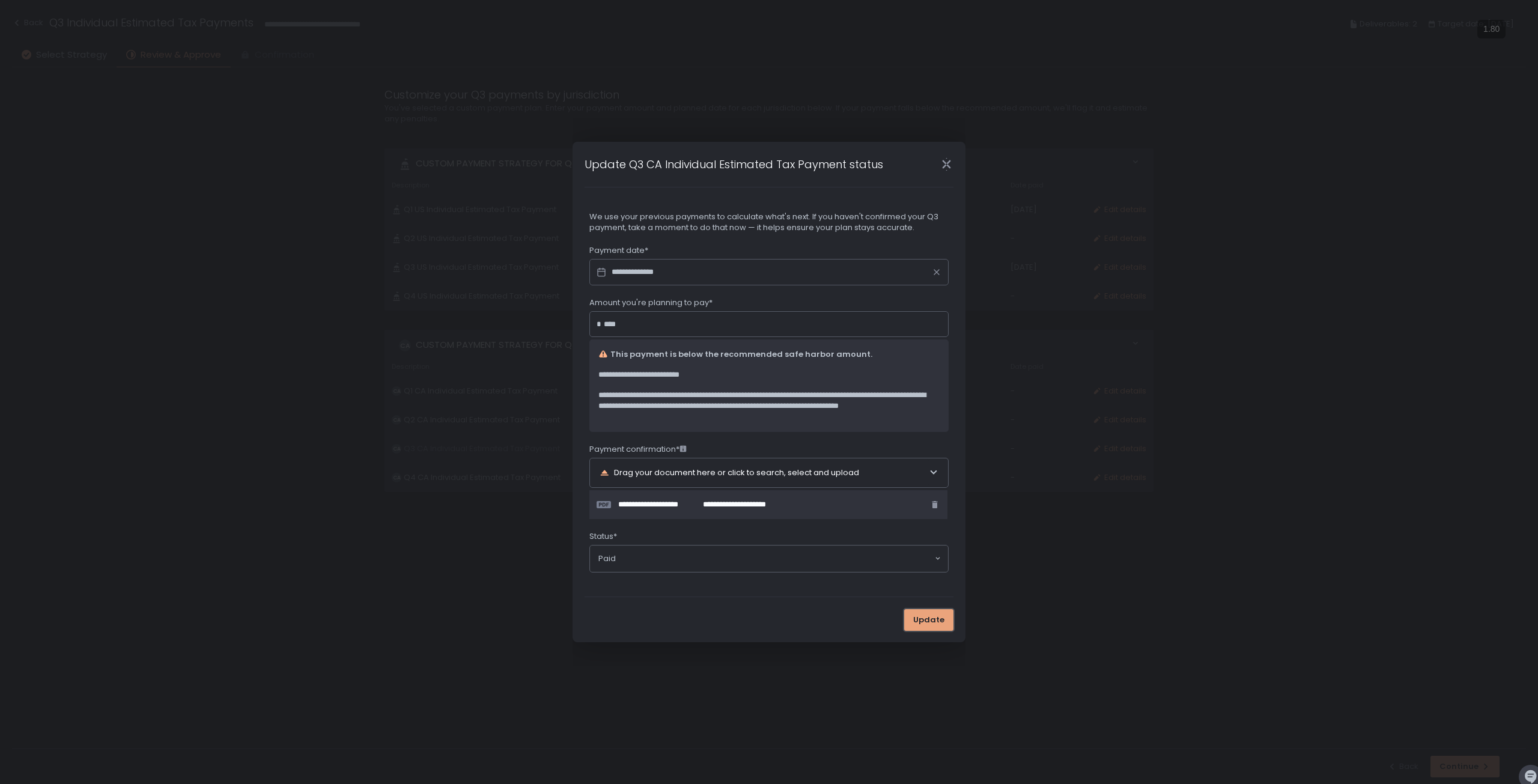
type input "********"
click at [929, 618] on span "Update" at bounding box center [929, 620] width 31 height 11
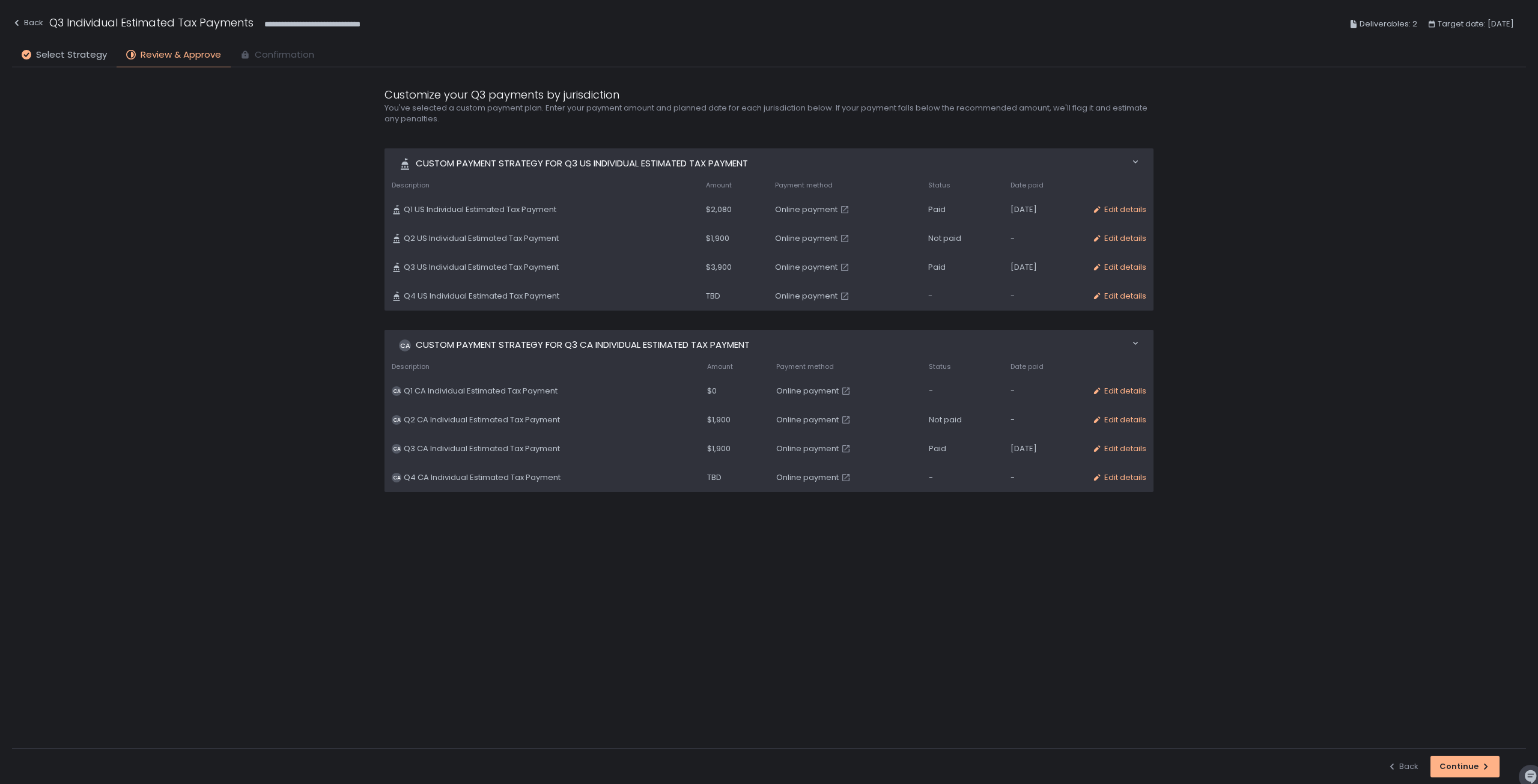
click at [706, 233] on span "$1,900" at bounding box center [718, 239] width 24 height 11
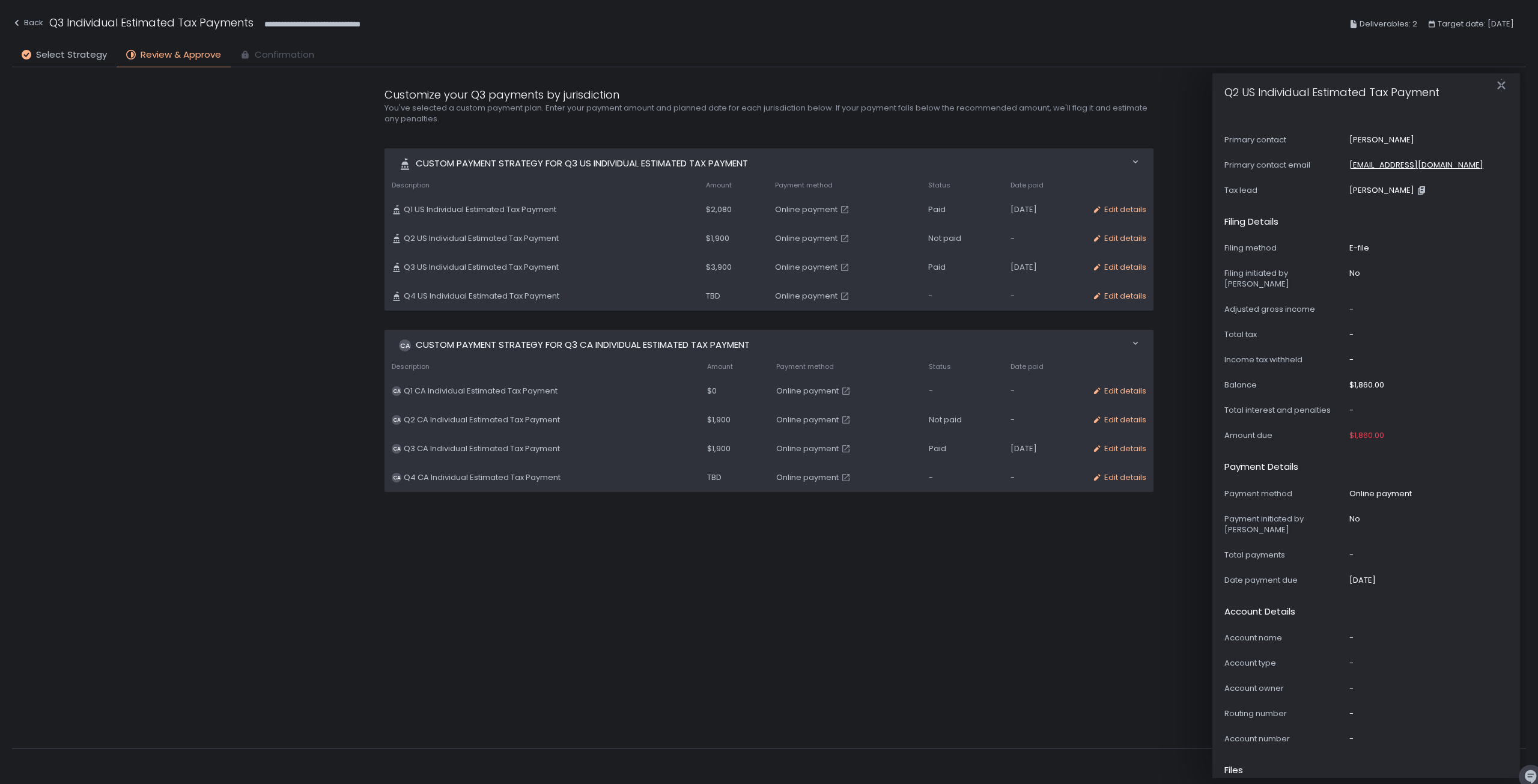
scroll to position [300, 0]
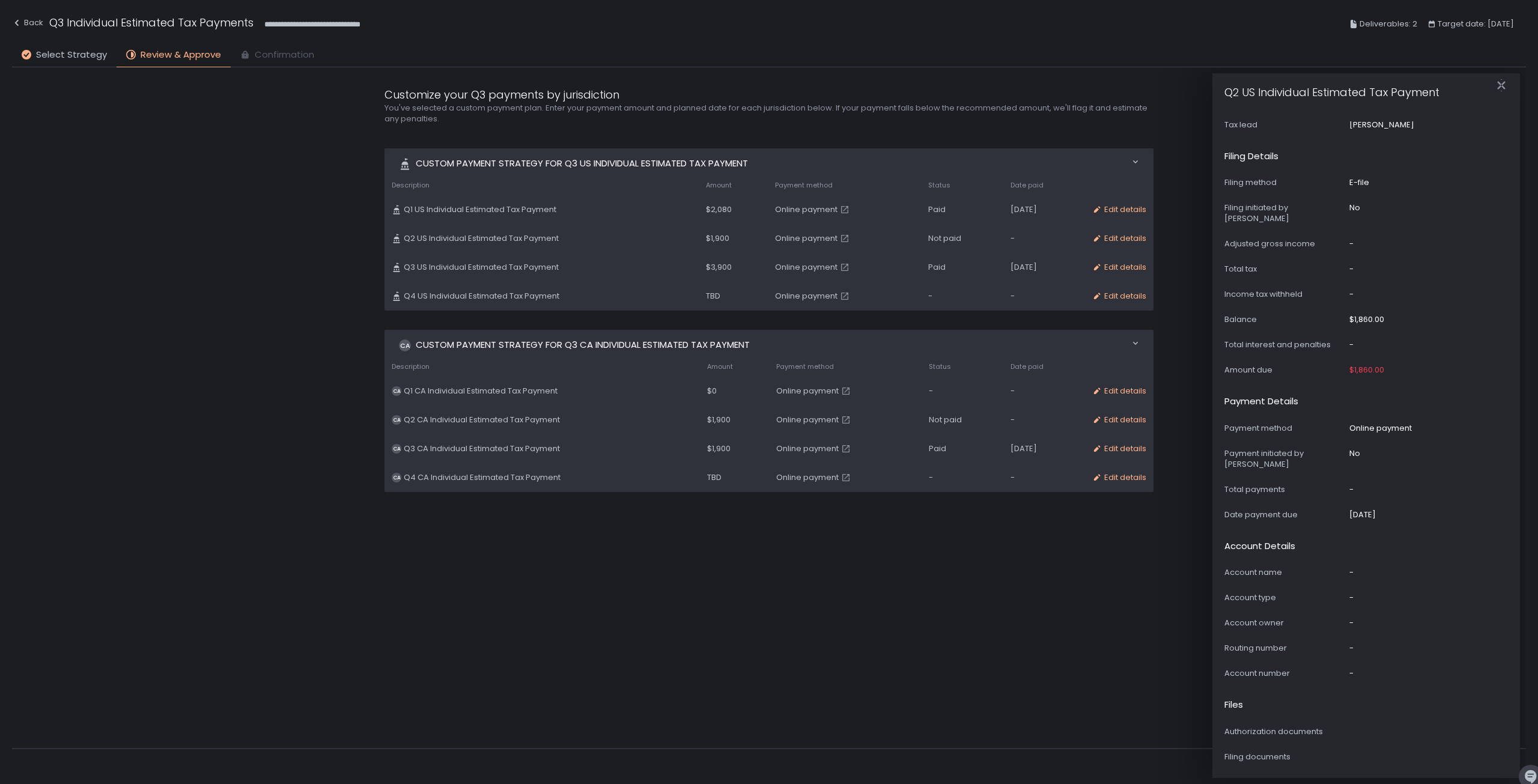
click at [819, 610] on div "Custom Payment strategy for Q3 US Individual Estimated Tax Payment Move 0 items…" at bounding box center [769, 446] width 769 height 595
click at [702, 713] on div "Custom Payment strategy for Q3 US Individual Estimated Tax Payment Move 0 items…" at bounding box center [769, 446] width 769 height 595
drag, startPoint x: 835, startPoint y: 643, endPoint x: 1267, endPoint y: 326, distance: 535.8
click at [863, 618] on div "Custom Payment strategy for Q3 US Individual Estimated Tax Payment Move 0 items…" at bounding box center [769, 446] width 769 height 595
click at [1503, 85] on icon "button" at bounding box center [1501, 85] width 12 height 12
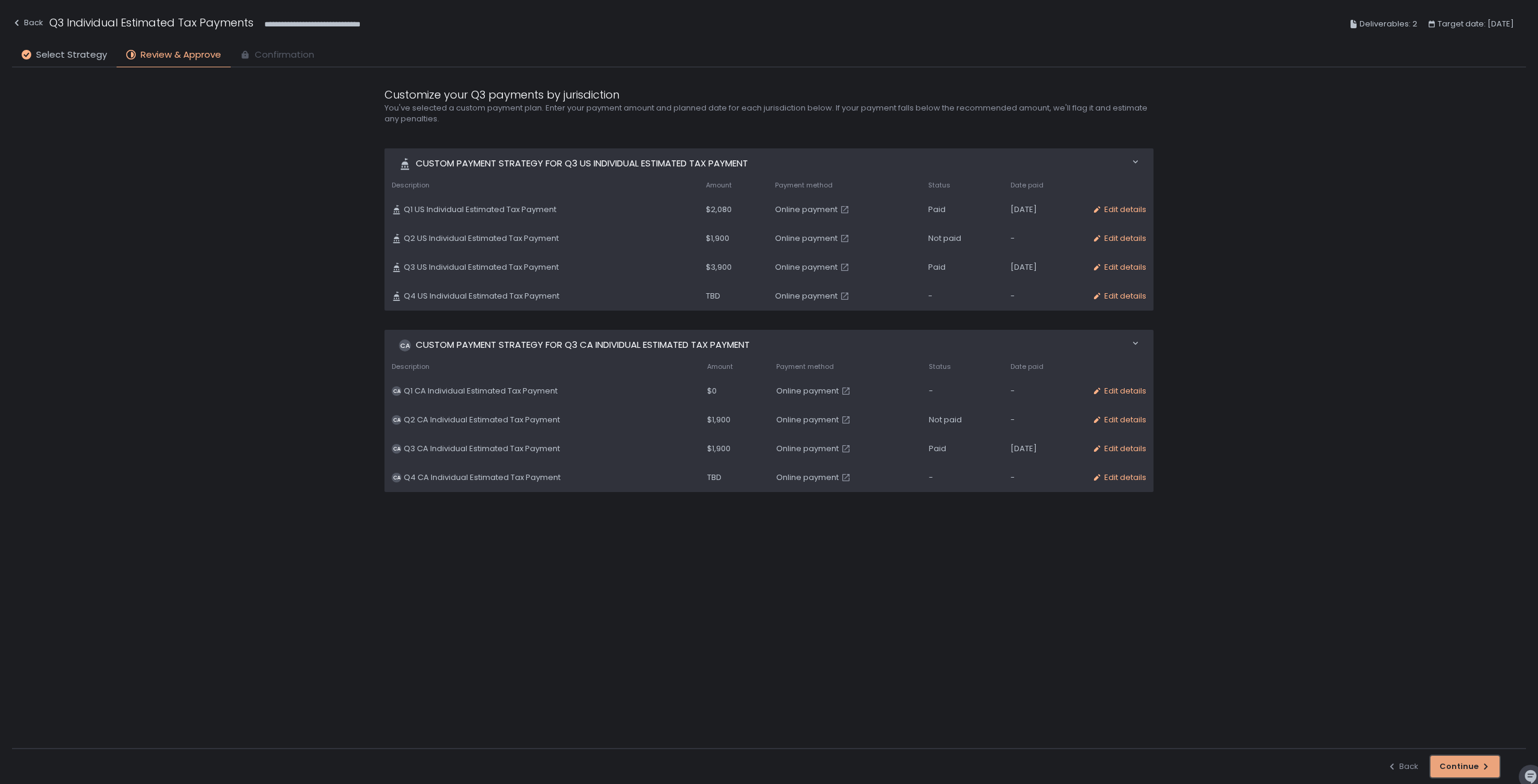
click at [1461, 766] on div "Continue" at bounding box center [1465, 766] width 51 height 11
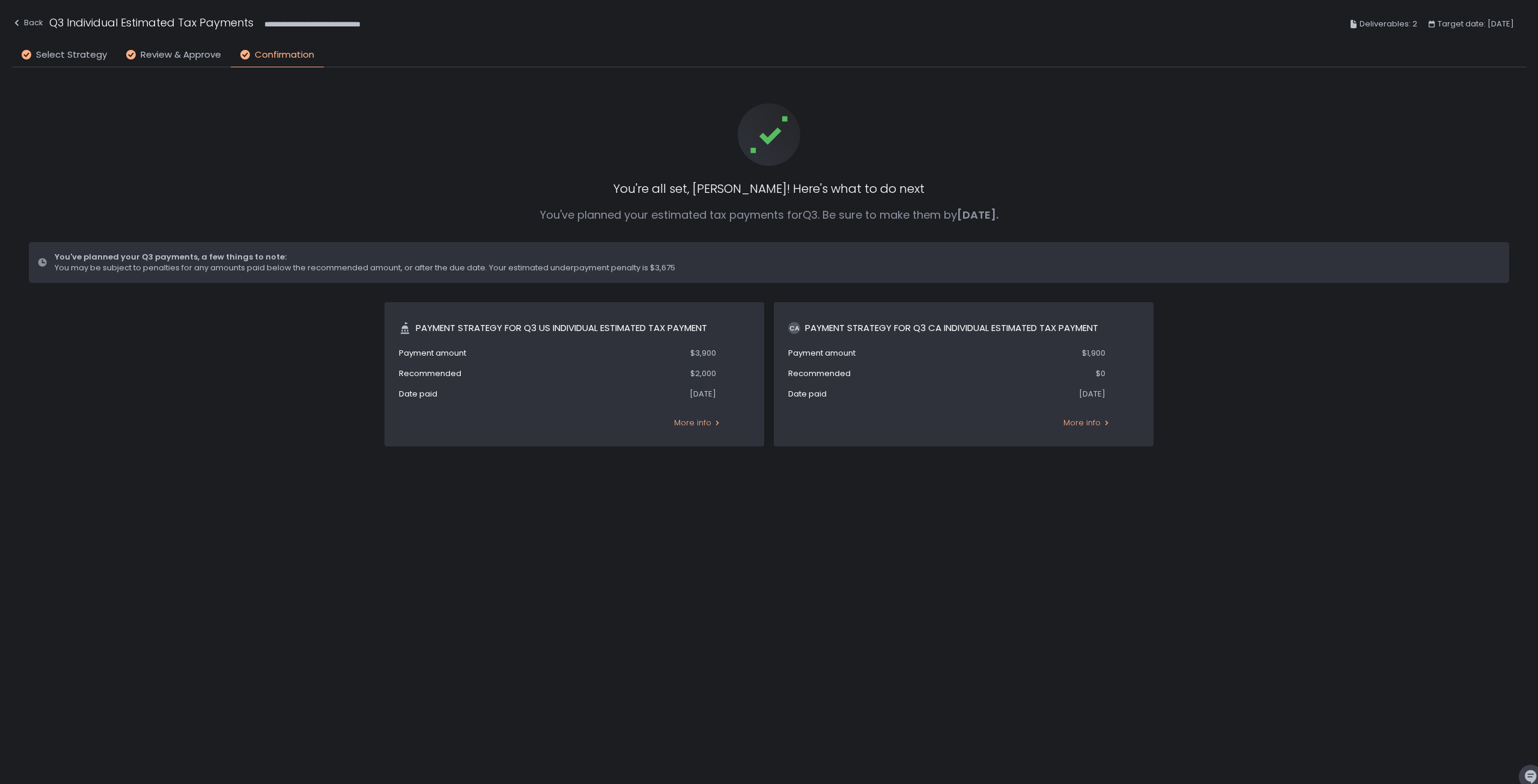
drag, startPoint x: 1471, startPoint y: 636, endPoint x: 1463, endPoint y: 673, distance: 37.9
click at [1471, 638] on div "You're all set, [PERSON_NAME]! Here's what to do next You've planned your estim…" at bounding box center [769, 408] width 1497 height 664
drag, startPoint x: 1461, startPoint y: 695, endPoint x: 1419, endPoint y: 532, distance: 168.3
click at [1459, 685] on div "You're all set, [PERSON_NAME]! Here's what to do next You've planned your estim…" at bounding box center [769, 408] width 1497 height 664
click at [23, 24] on div "Back" at bounding box center [27, 23] width 31 height 14
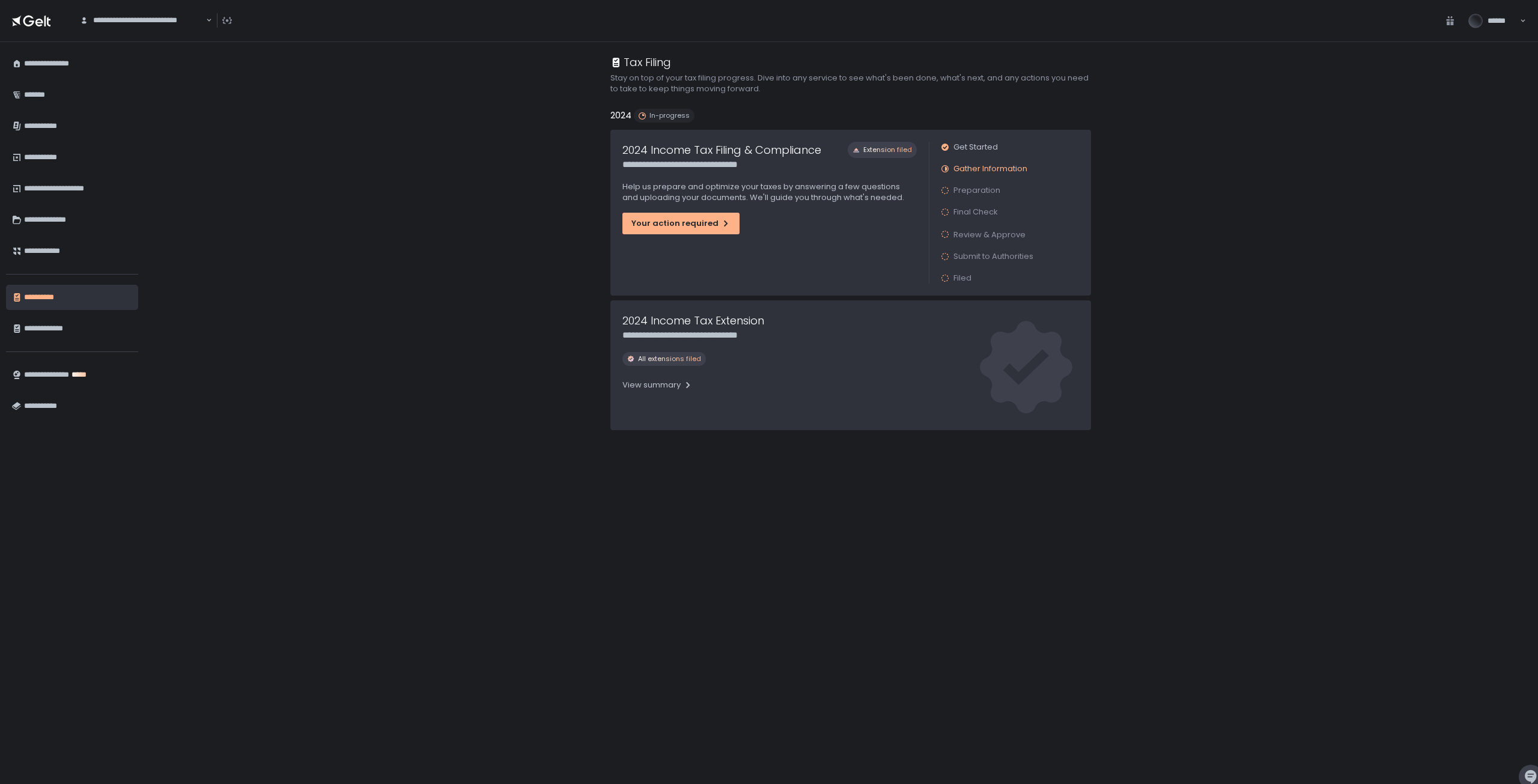
click at [1506, 18] on span "******" at bounding box center [1501, 21] width 26 height 11
